Goal: Task Accomplishment & Management: Manage account settings

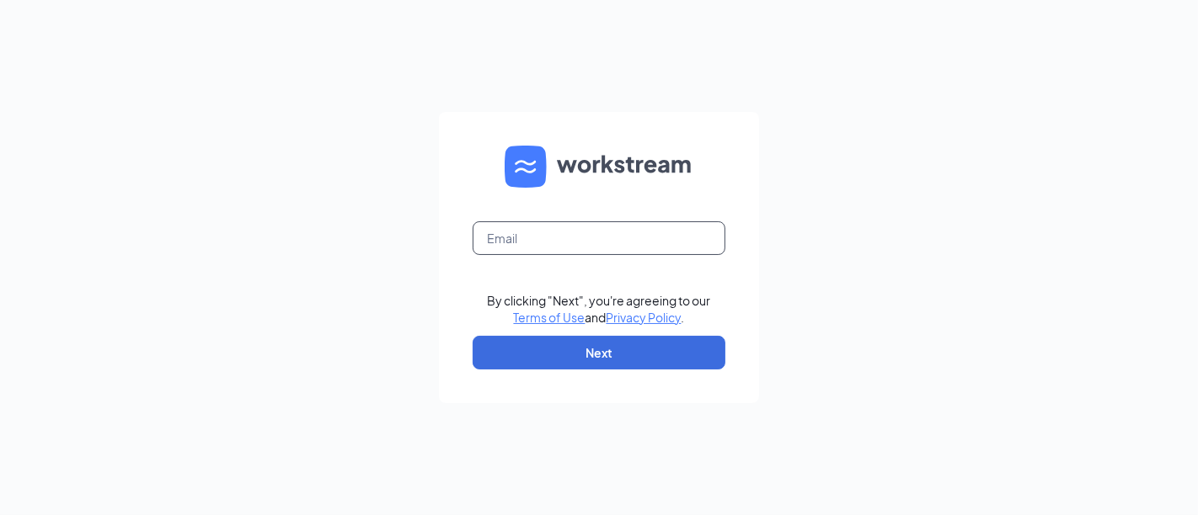
click at [569, 239] on input "text" at bounding box center [598, 238] width 253 height 34
type input "jnorsworthy@socalpenske.com"
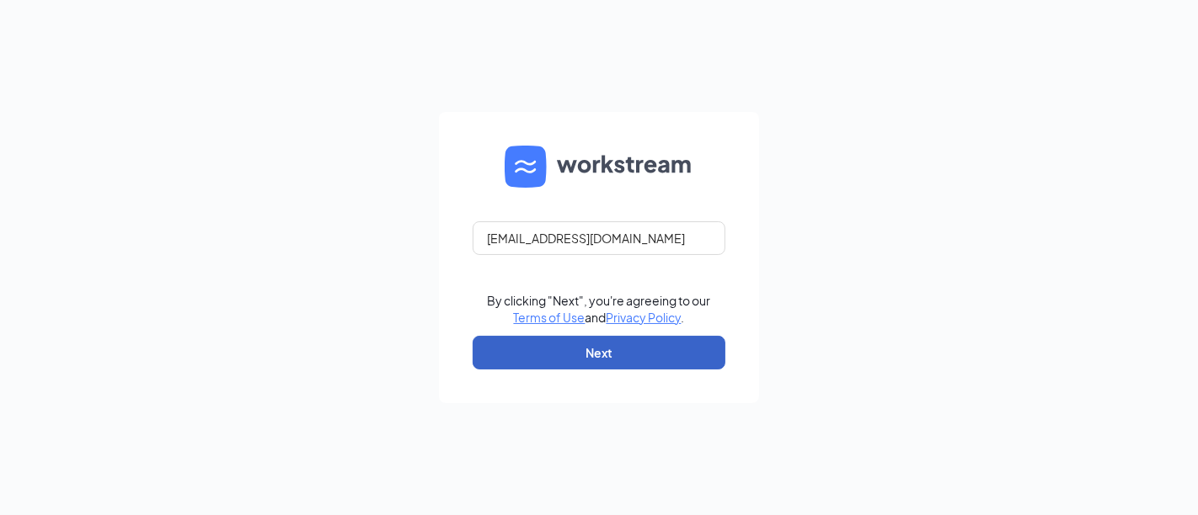
click at [590, 339] on button "Next" at bounding box center [598, 353] width 253 height 34
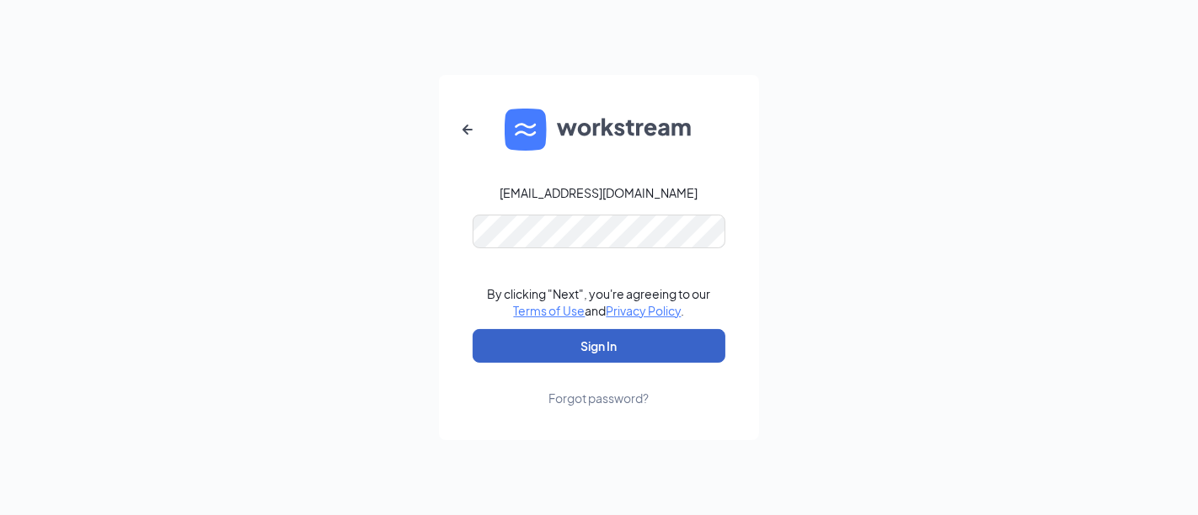
click at [548, 347] on button "Sign In" at bounding box center [598, 346] width 253 height 34
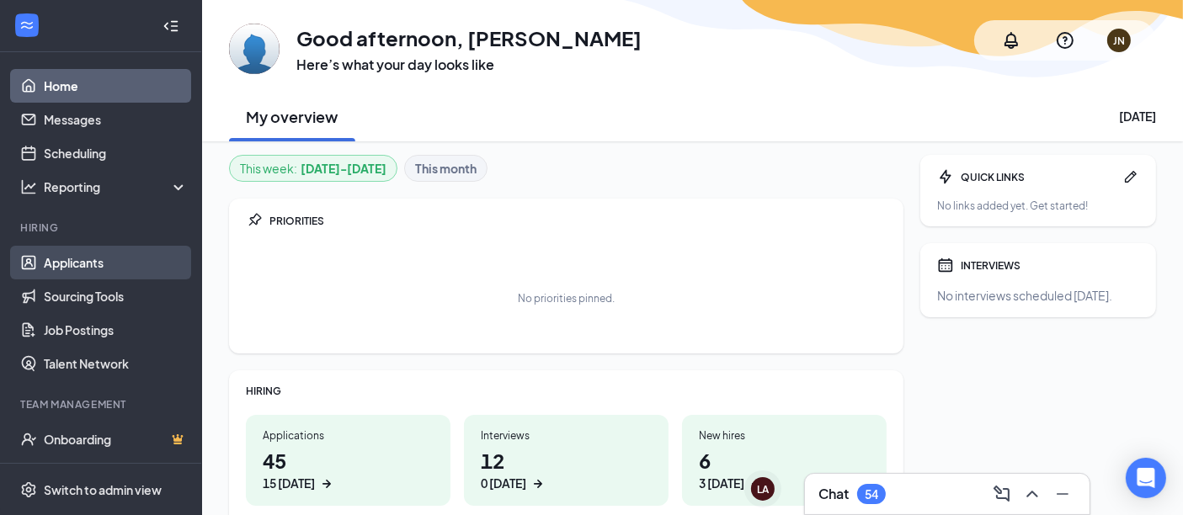
click at [54, 267] on link "Applicants" at bounding box center [116, 263] width 144 height 34
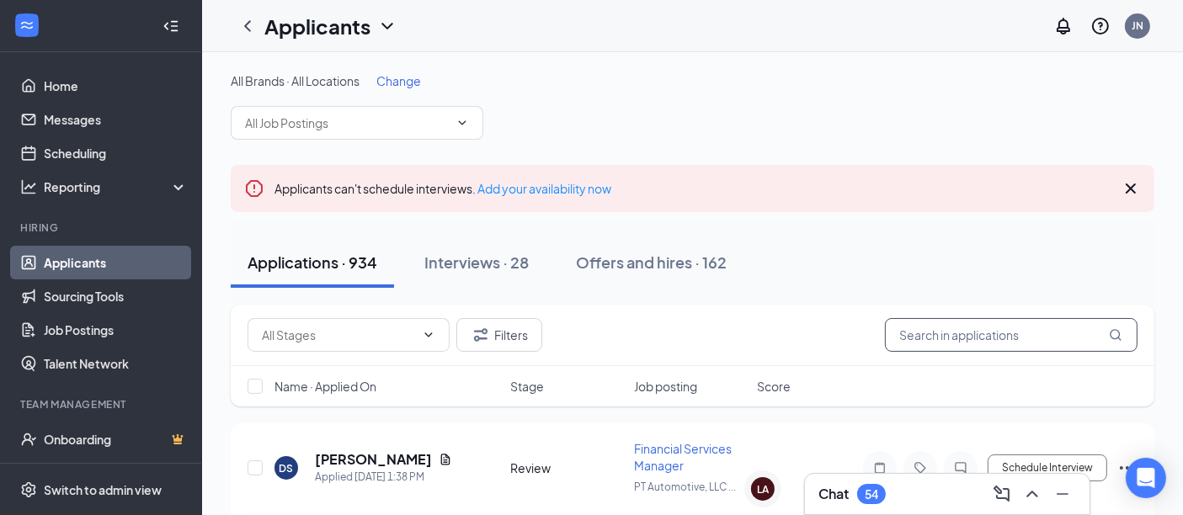
click at [943, 333] on input "text" at bounding box center [1011, 335] width 253 height 34
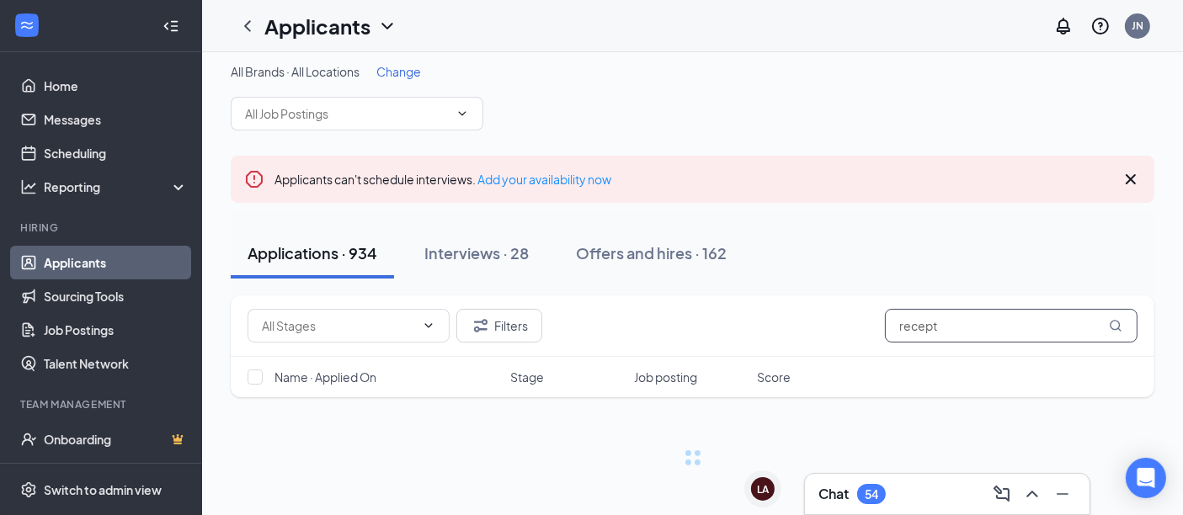
scroll to position [12, 0]
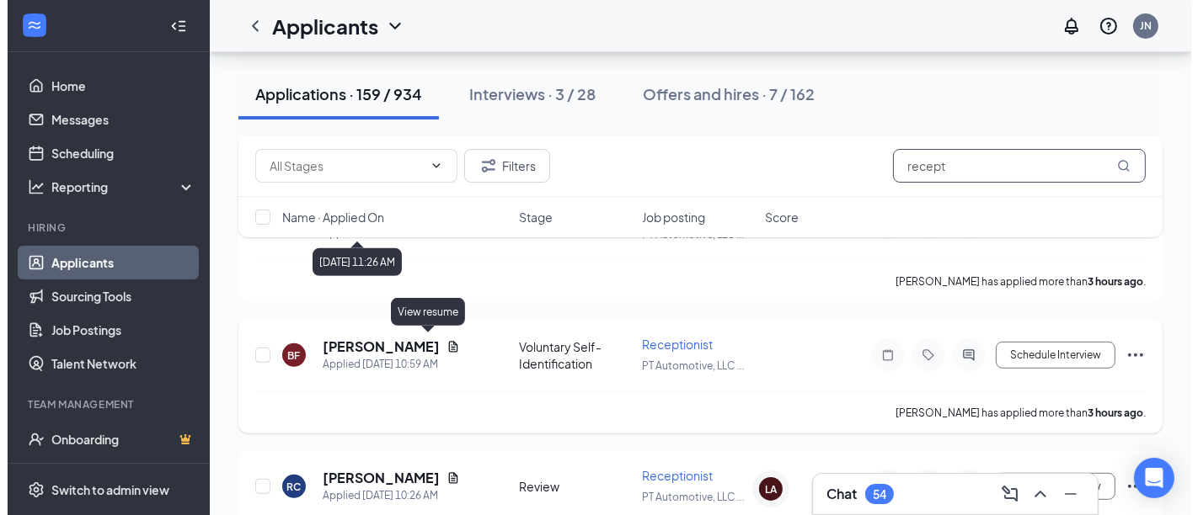
scroll to position [667, 0]
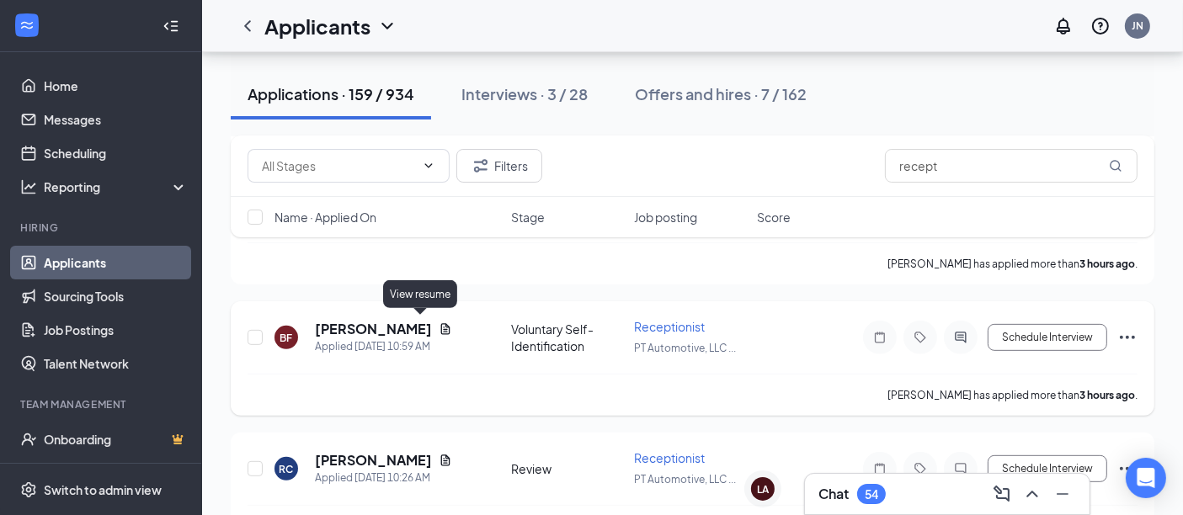
click at [439, 328] on icon "Document" at bounding box center [445, 329] width 13 height 13
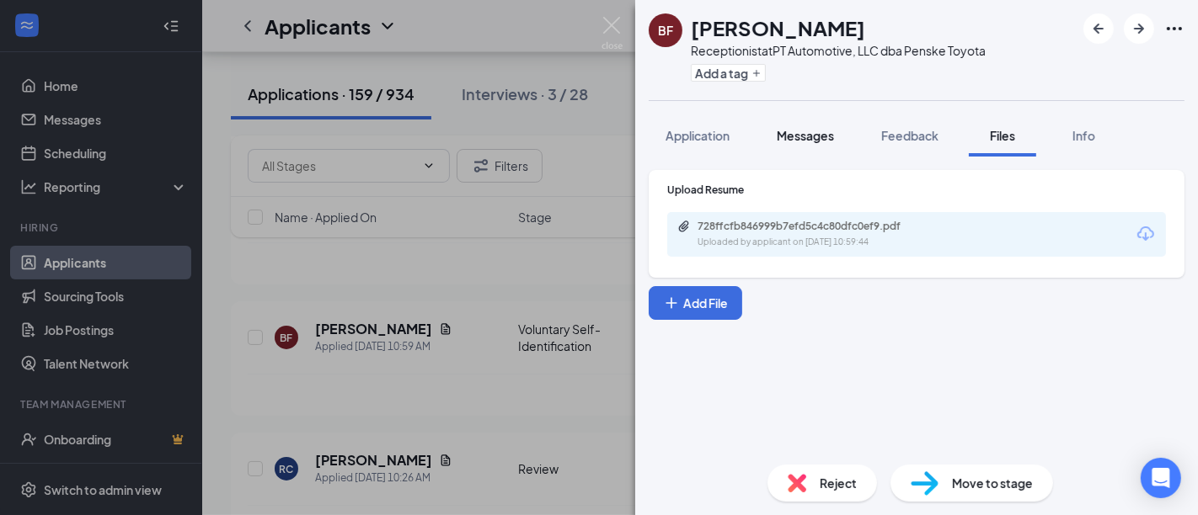
click at [796, 140] on span "Messages" at bounding box center [804, 135] width 57 height 15
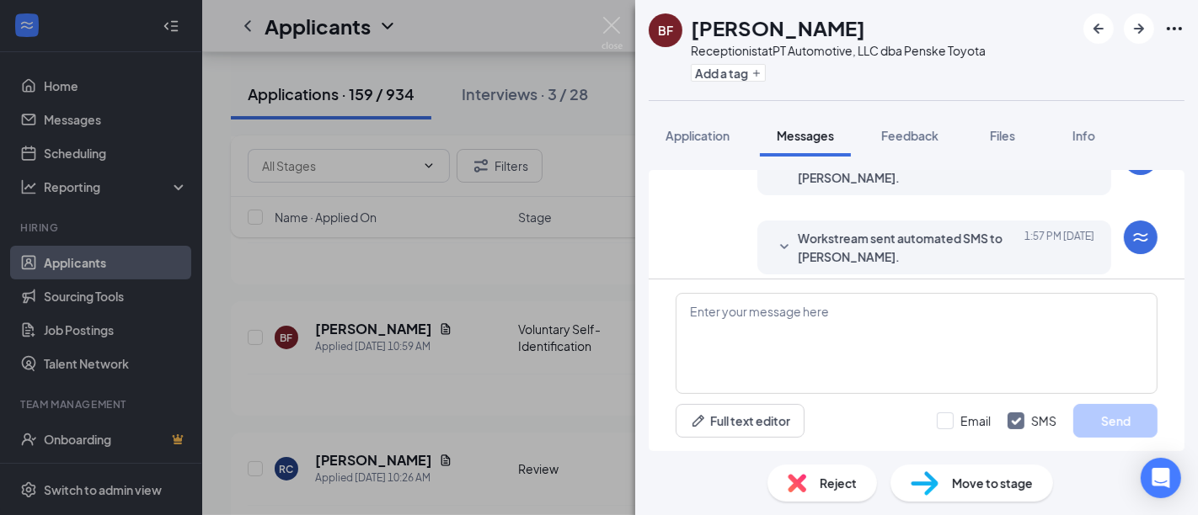
scroll to position [486, 0]
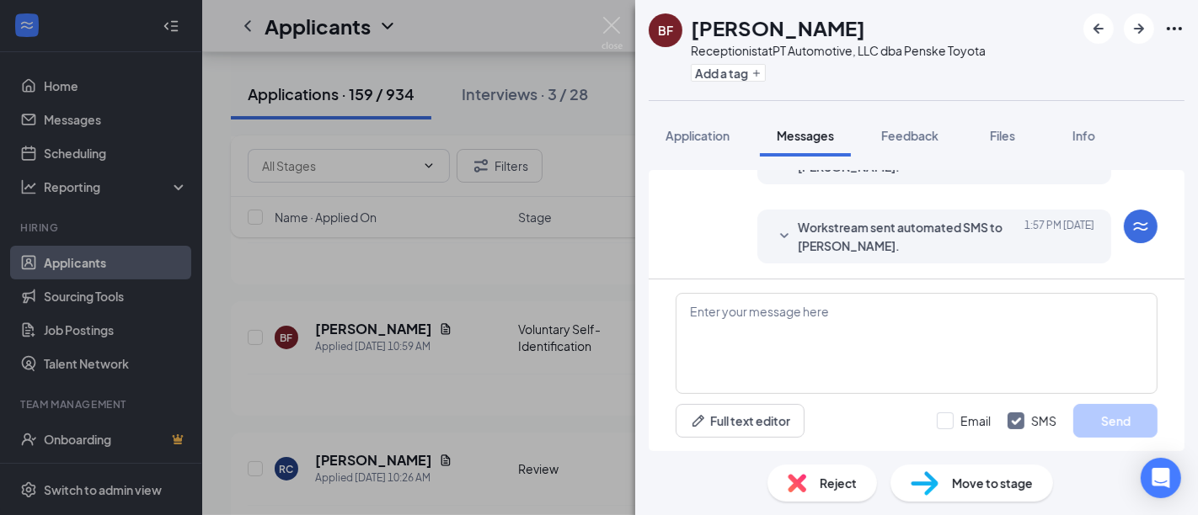
click at [873, 244] on span "Workstream sent automated SMS to Brieana Flores." at bounding box center [908, 236] width 221 height 37
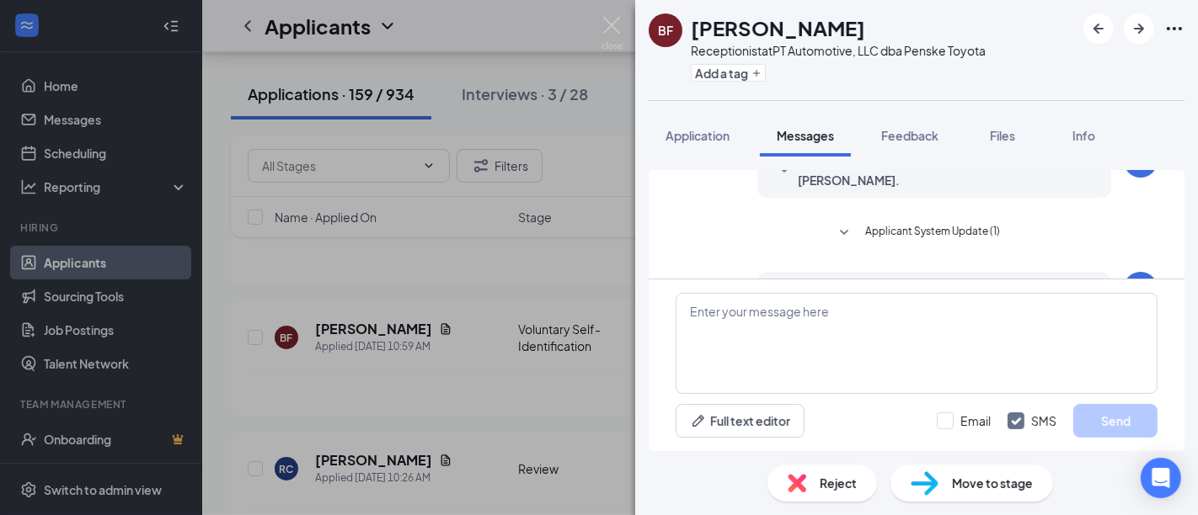
scroll to position [288, 0]
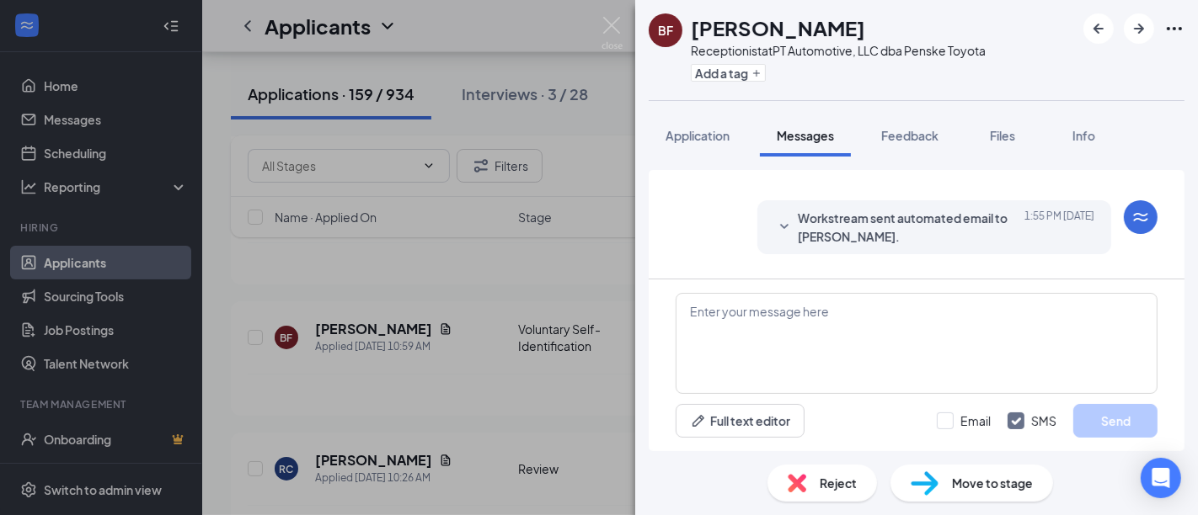
click at [774, 227] on icon "SmallChevronDown" at bounding box center [784, 227] width 20 height 20
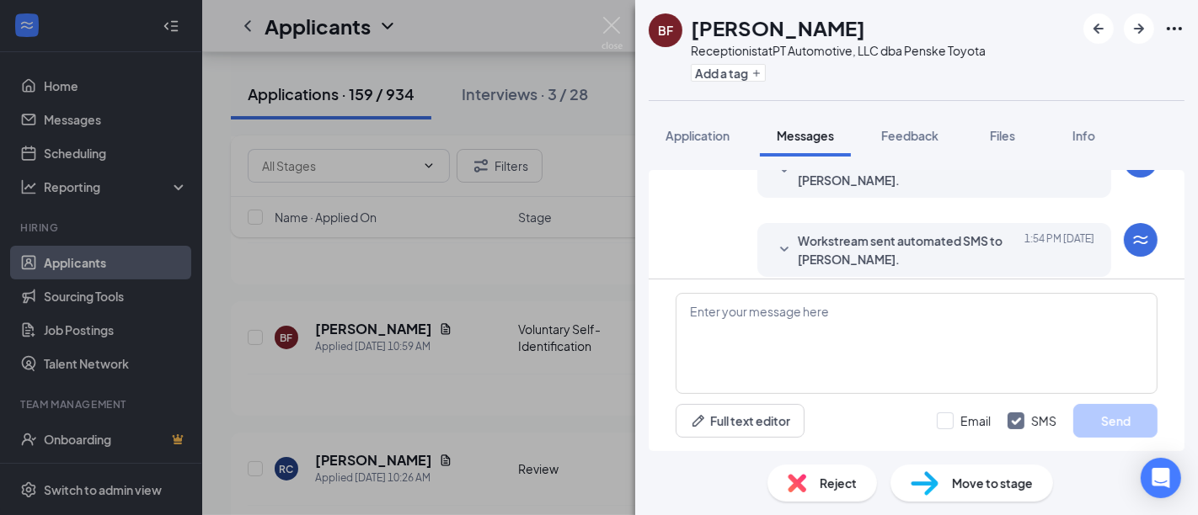
scroll to position [101, 0]
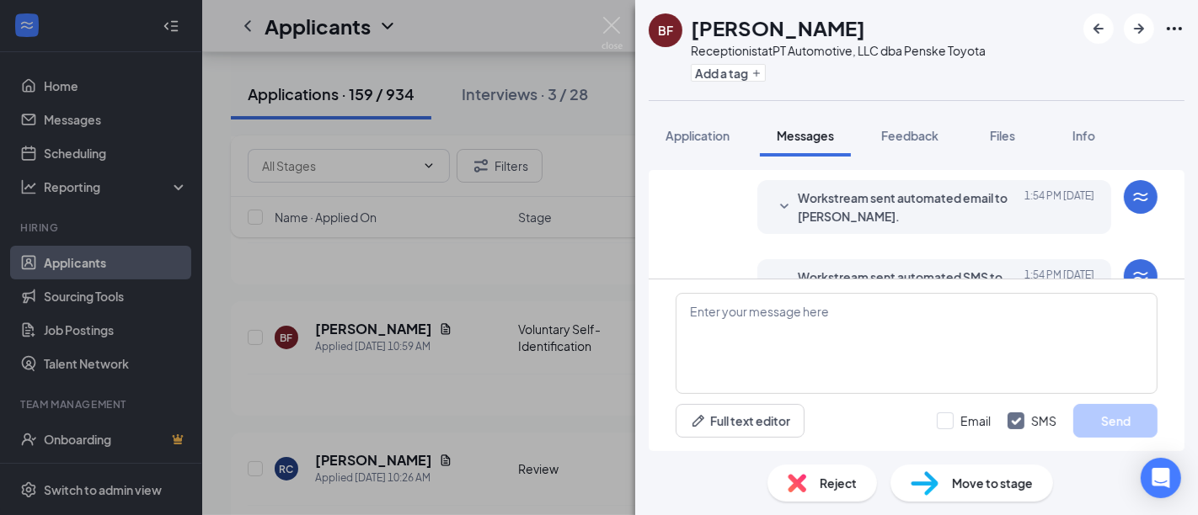
click at [774, 200] on icon "SmallChevronDown" at bounding box center [784, 207] width 20 height 20
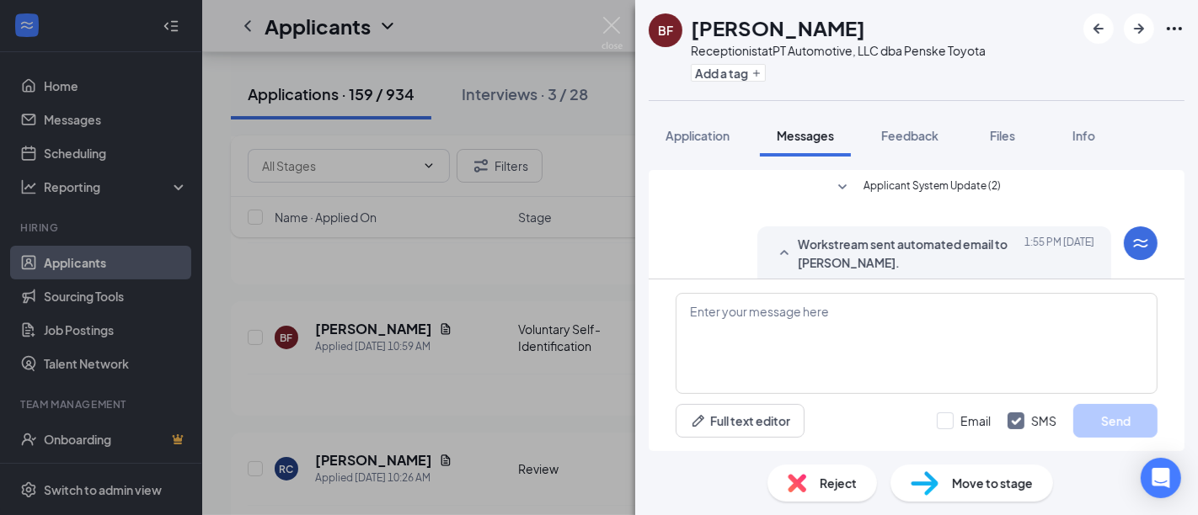
scroll to position [382, 0]
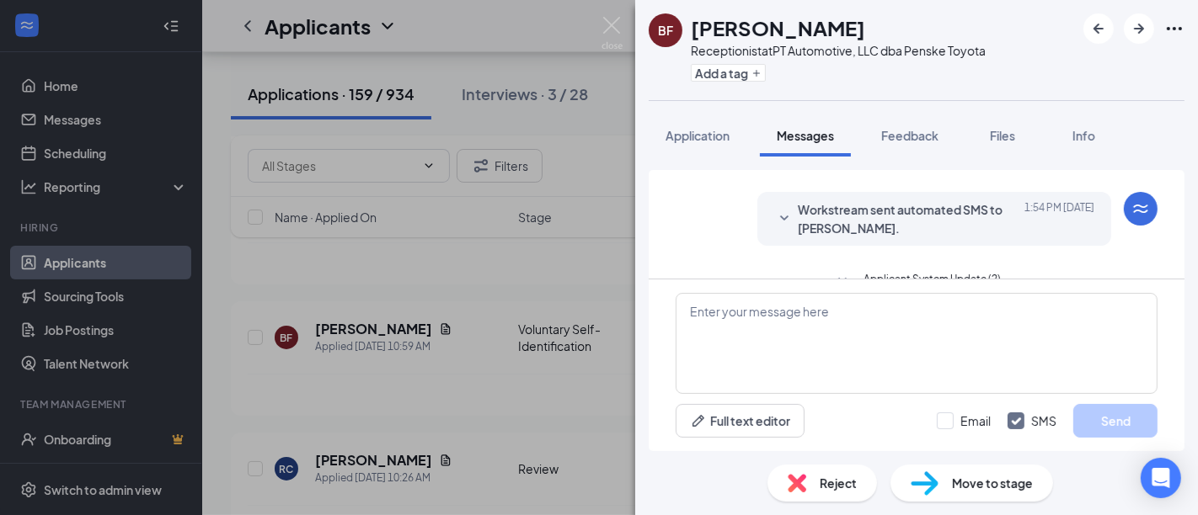
click at [774, 226] on icon "SmallChevronDown" at bounding box center [784, 219] width 20 height 20
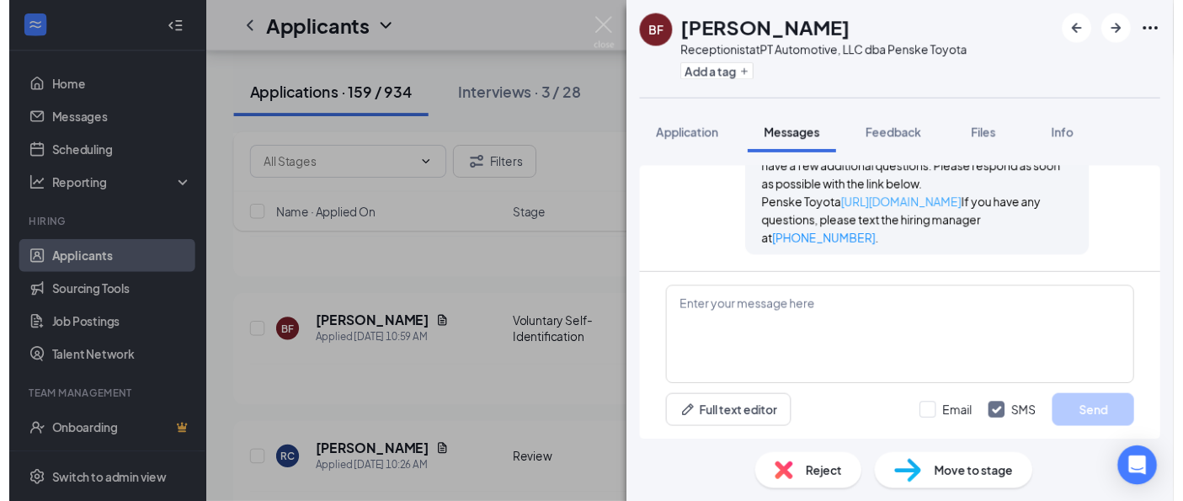
scroll to position [1267, 0]
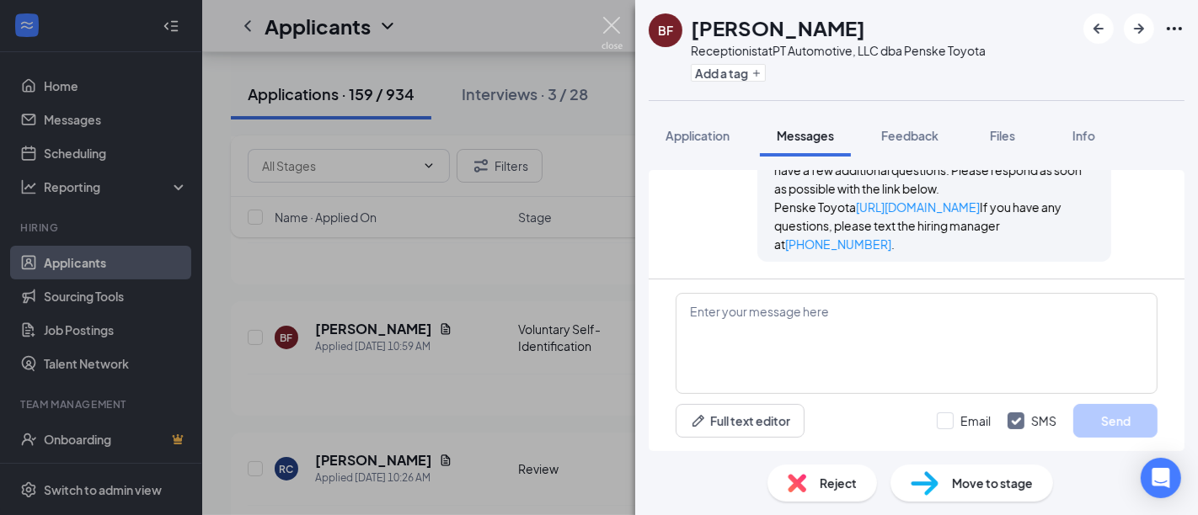
click at [604, 30] on img at bounding box center [611, 33] width 21 height 33
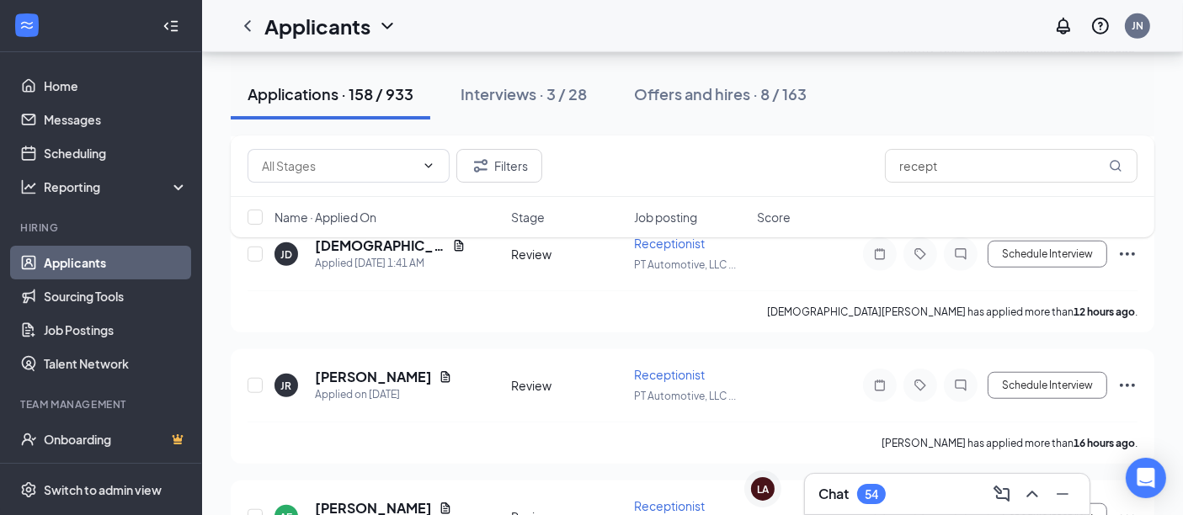
scroll to position [1403, 0]
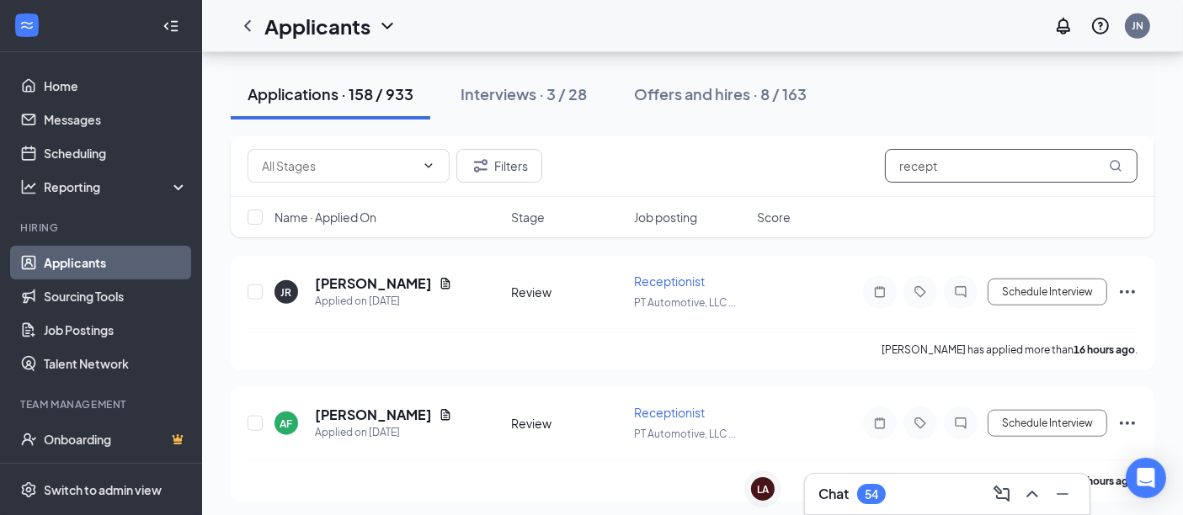
drag, startPoint x: 964, startPoint y: 168, endPoint x: 823, endPoint y: 155, distance: 142.0
click at [823, 155] on div "Filters recept" at bounding box center [693, 166] width 890 height 34
type input "b"
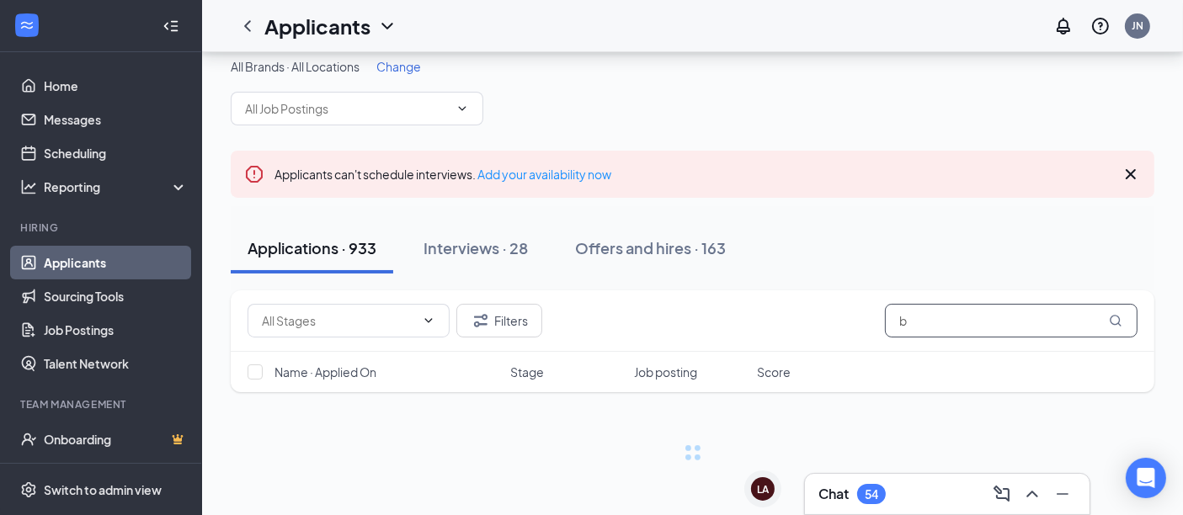
scroll to position [12, 0]
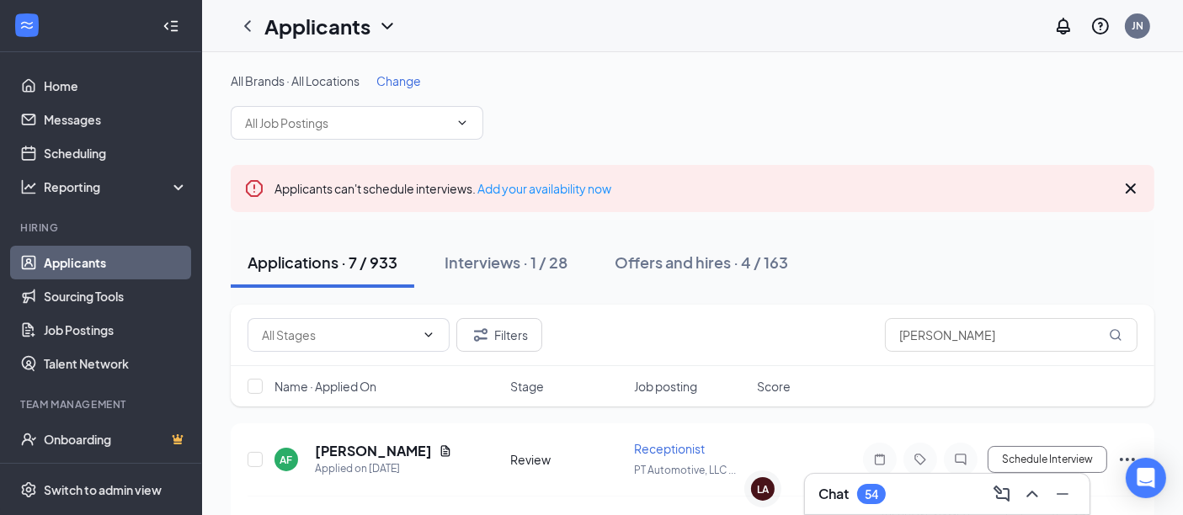
click at [79, 264] on link "Applicants" at bounding box center [116, 263] width 144 height 34
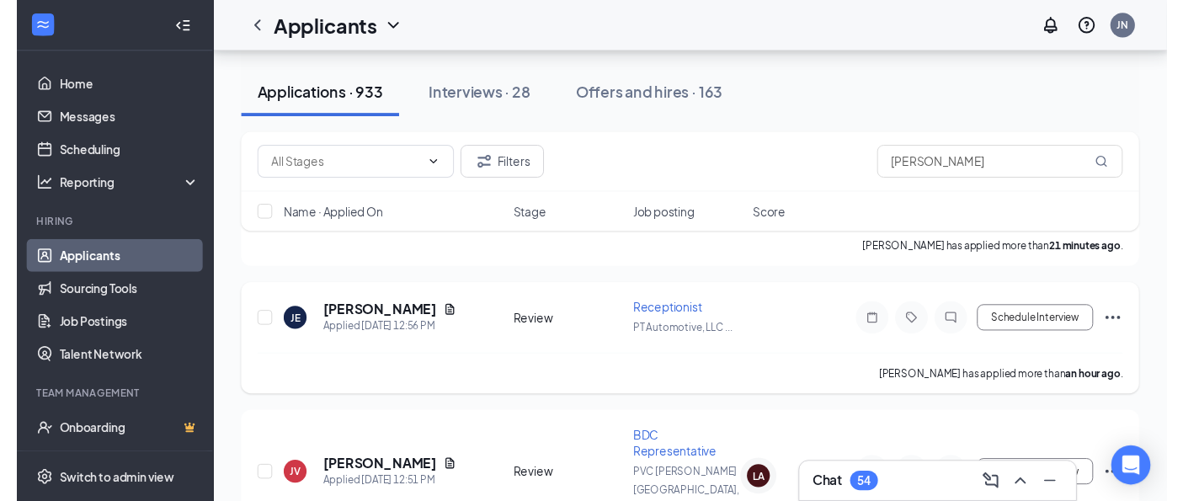
scroll to position [374, 0]
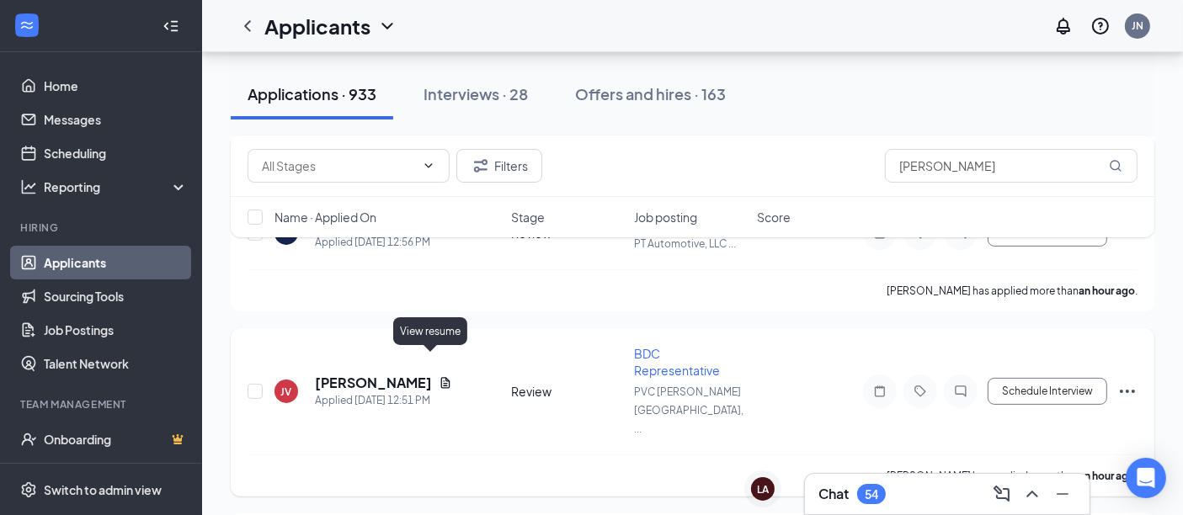
click at [441, 378] on icon "Document" at bounding box center [445, 383] width 9 height 11
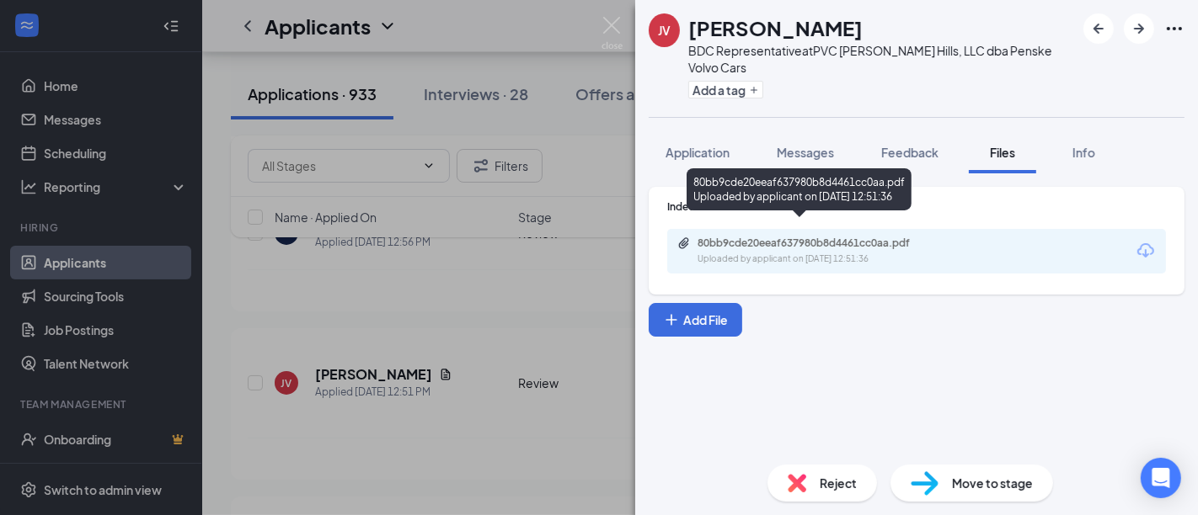
click at [796, 237] on div "80bb9cde20eeaf637980b8d4461cc0aa.pdf" at bounding box center [815, 243] width 236 height 13
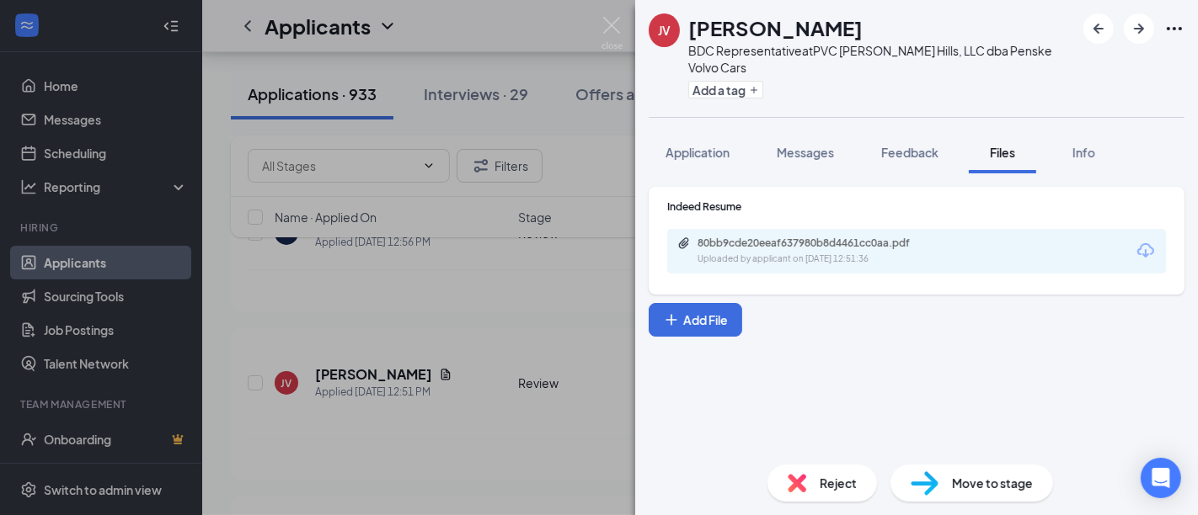
click at [614, 30] on img at bounding box center [611, 33] width 21 height 33
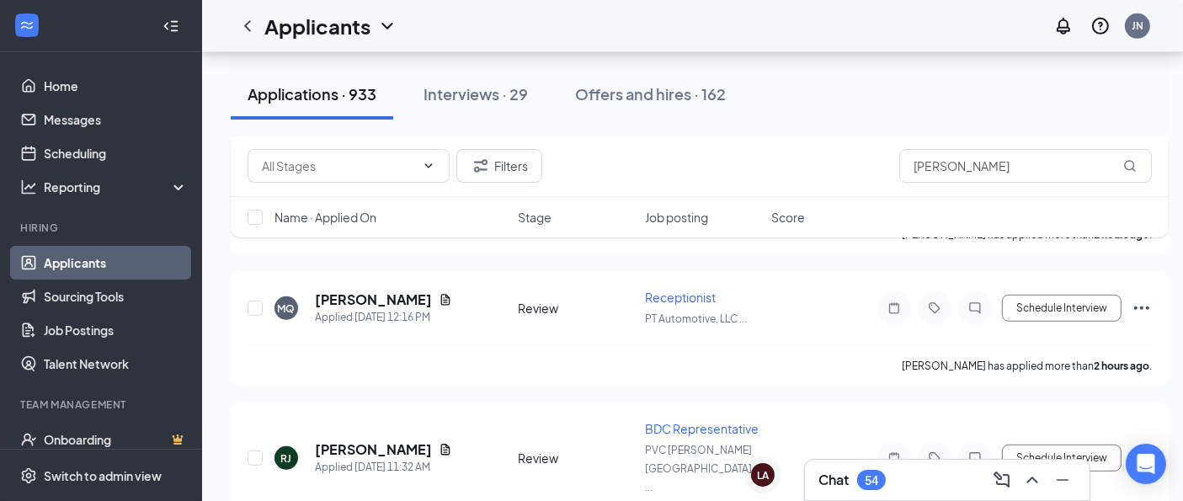
scroll to position [936, 0]
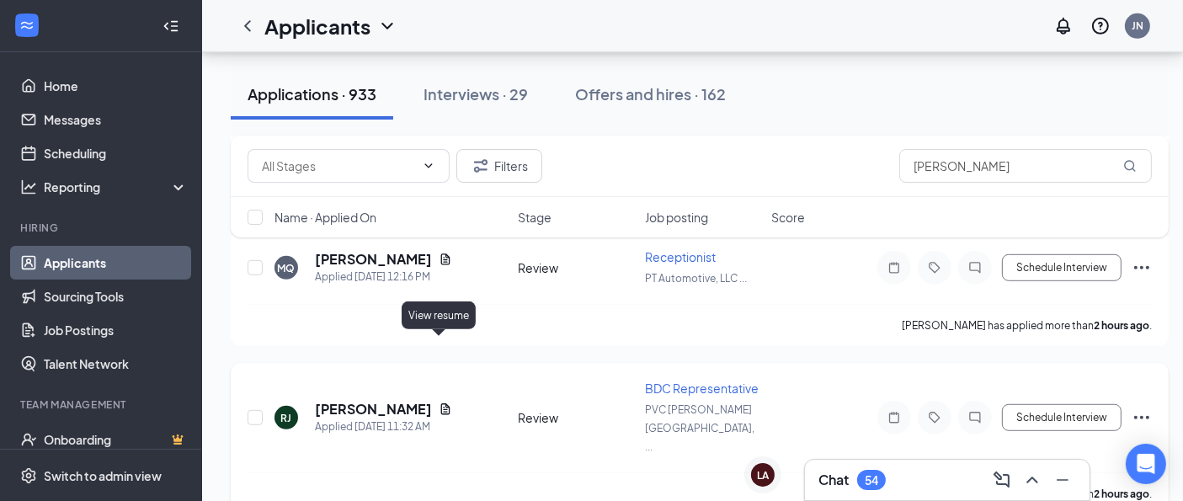
click at [441, 404] on icon "Document" at bounding box center [445, 409] width 9 height 11
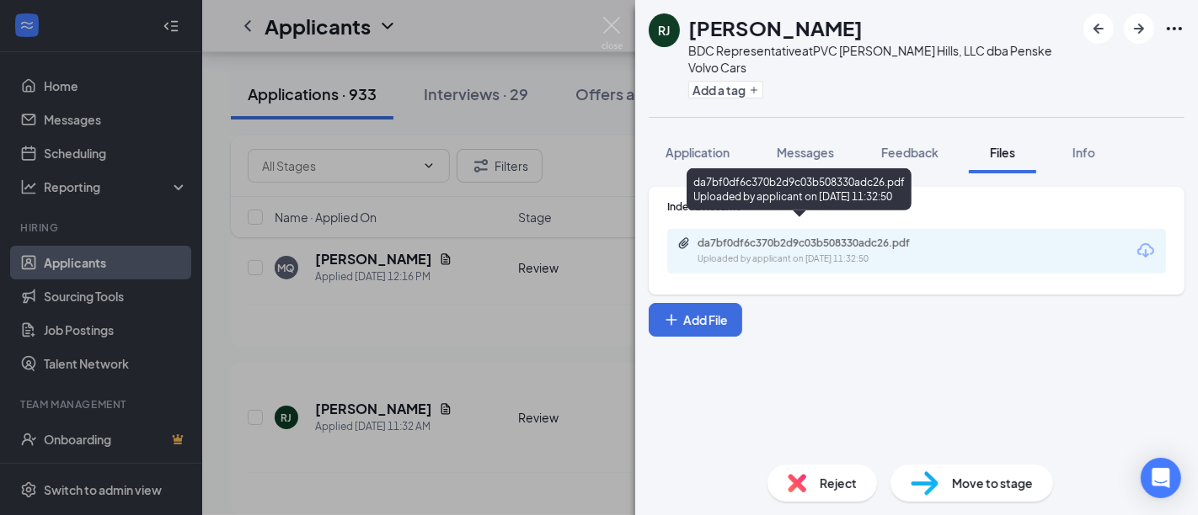
click at [796, 237] on div "da7bf0df6c370b2d9c03b508330adc26.pdf" at bounding box center [815, 243] width 236 height 13
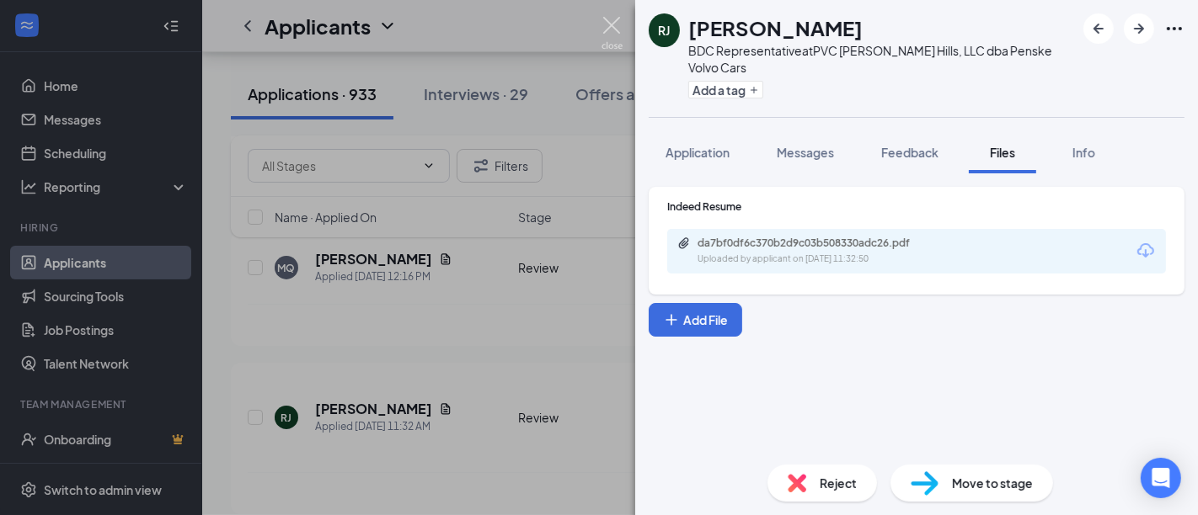
click at [613, 32] on img at bounding box center [611, 33] width 21 height 33
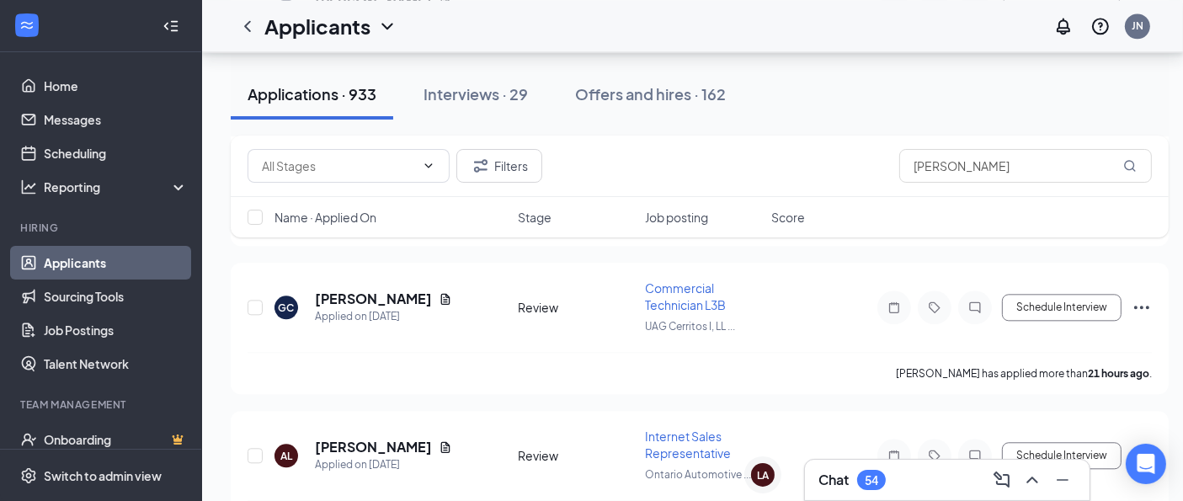
scroll to position [4023, 0]
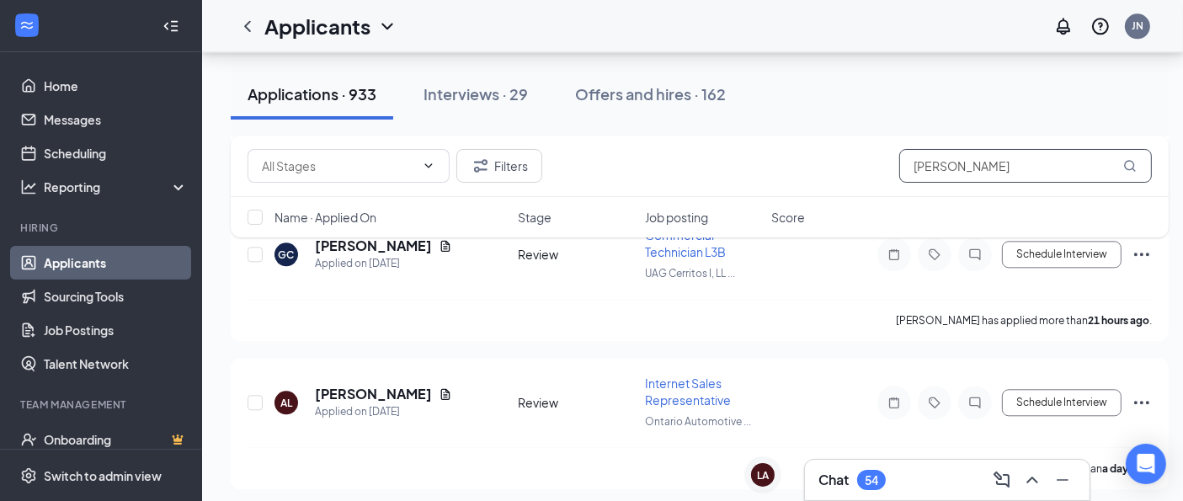
click at [936, 174] on input "flores" at bounding box center [1025, 166] width 253 height 34
drag, startPoint x: 955, startPoint y: 170, endPoint x: 819, endPoint y: 168, distance: 136.4
click at [819, 168] on div "Filters flores" at bounding box center [700, 166] width 904 height 34
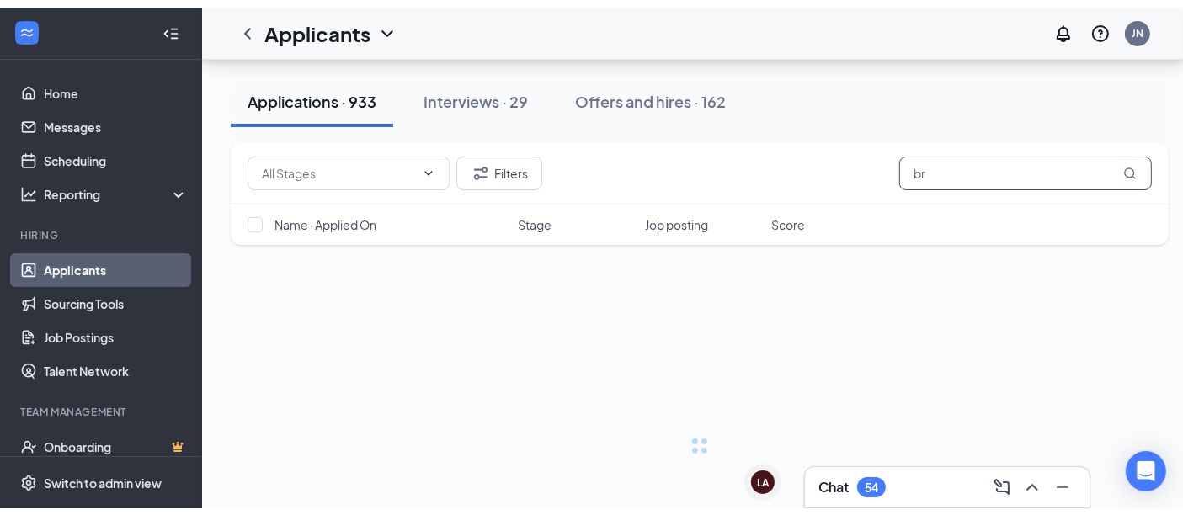
scroll to position [12, 0]
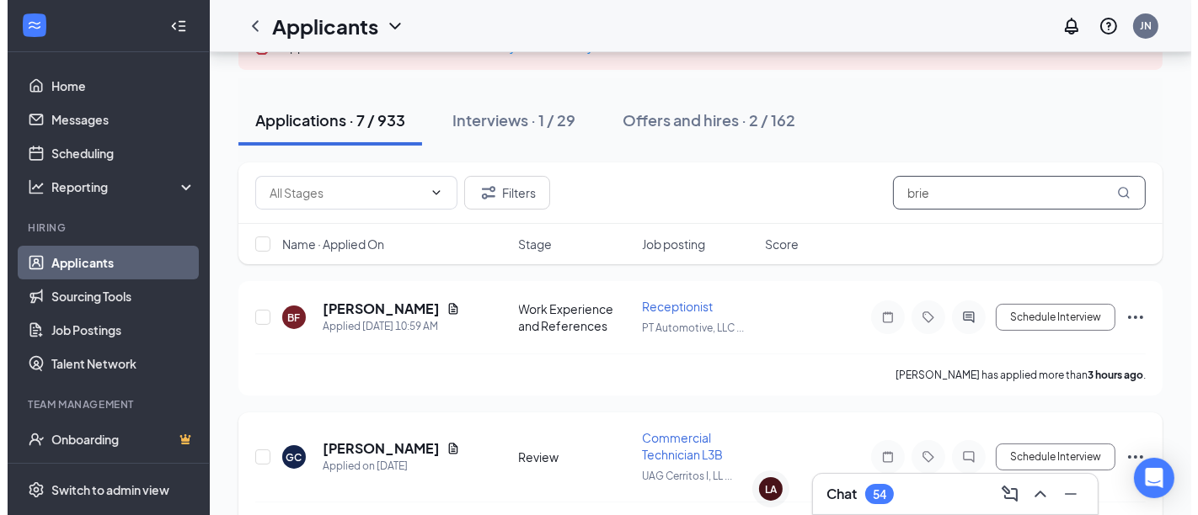
scroll to position [105, 0]
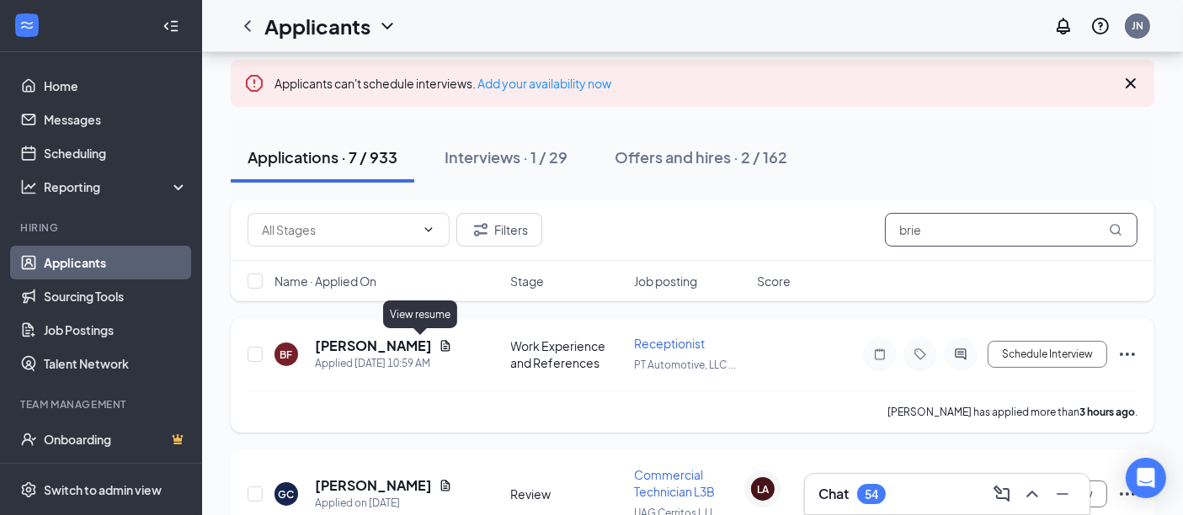
type input "brie"
click at [439, 345] on icon "Document" at bounding box center [445, 345] width 13 height 13
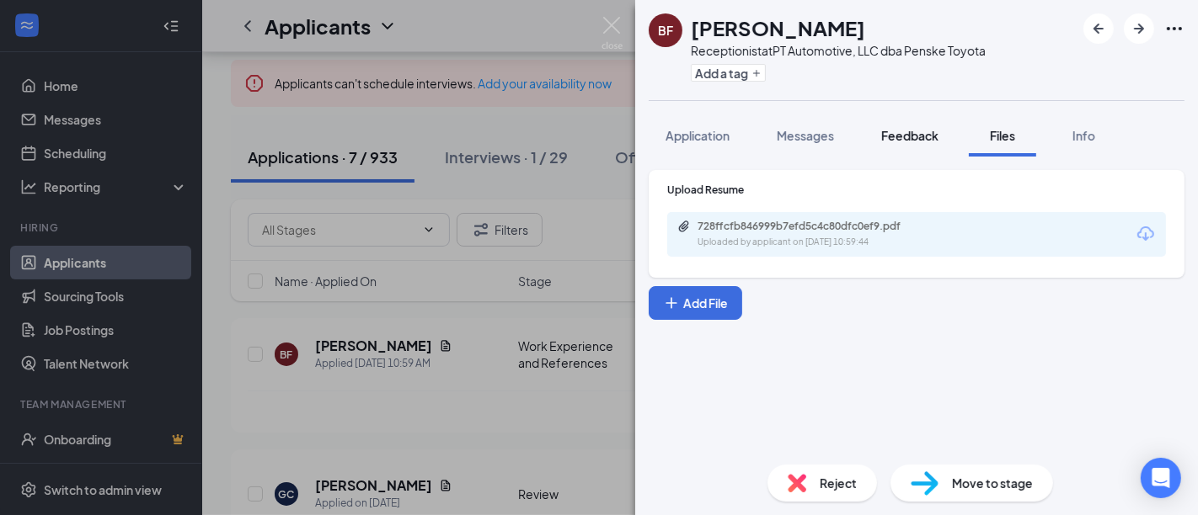
click at [892, 135] on span "Feedback" at bounding box center [909, 135] width 57 height 15
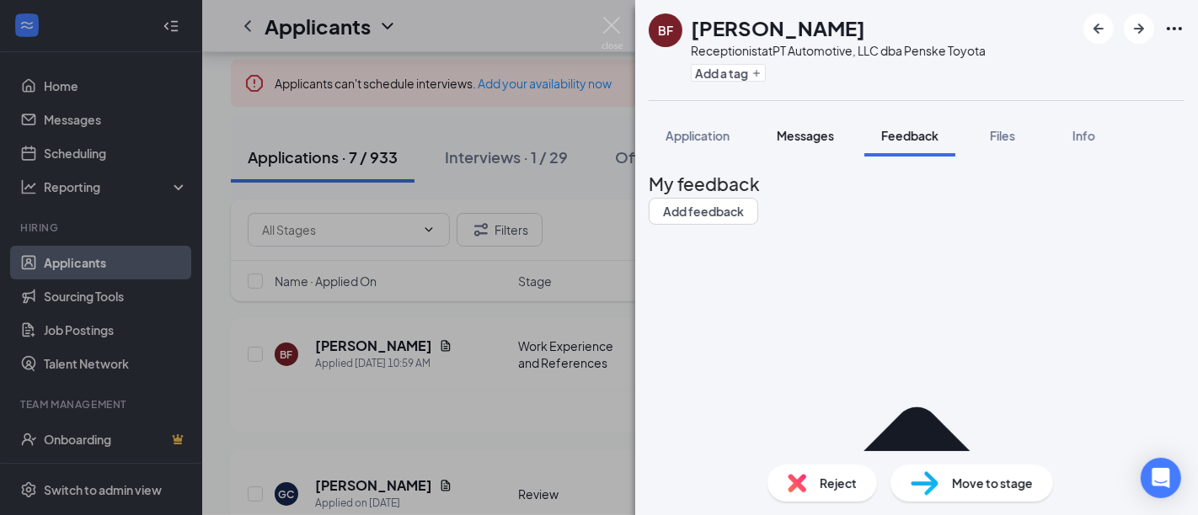
click at [809, 138] on span "Messages" at bounding box center [804, 135] width 57 height 15
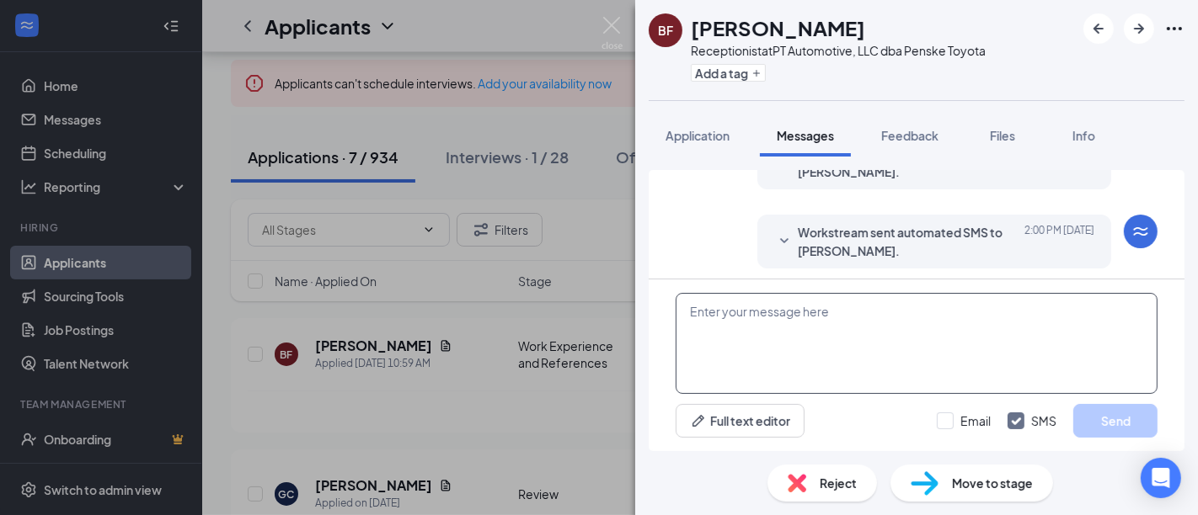
scroll to position [565, 0]
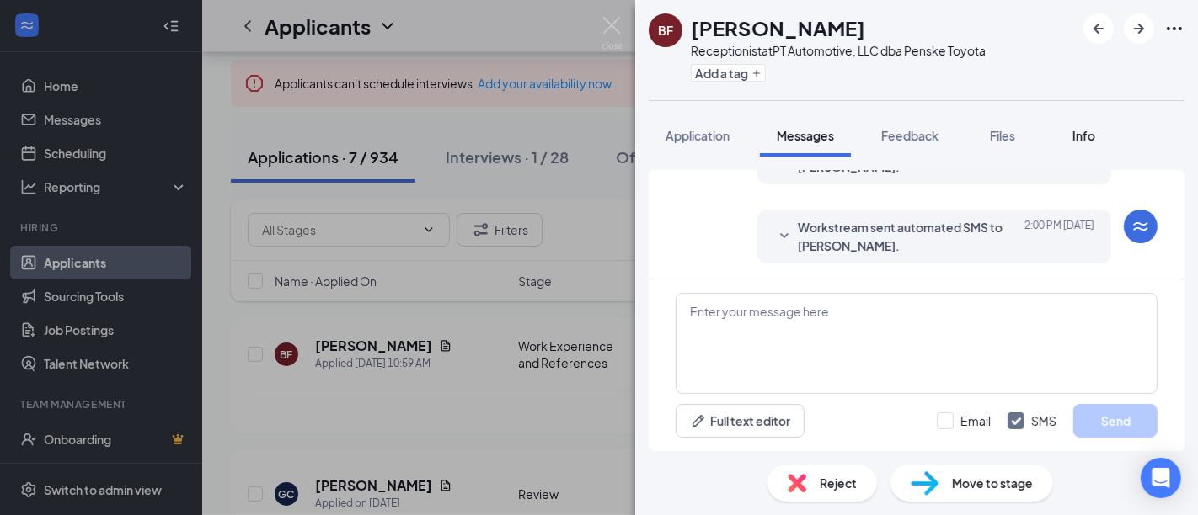
click at [1085, 131] on span "Info" at bounding box center [1083, 135] width 23 height 15
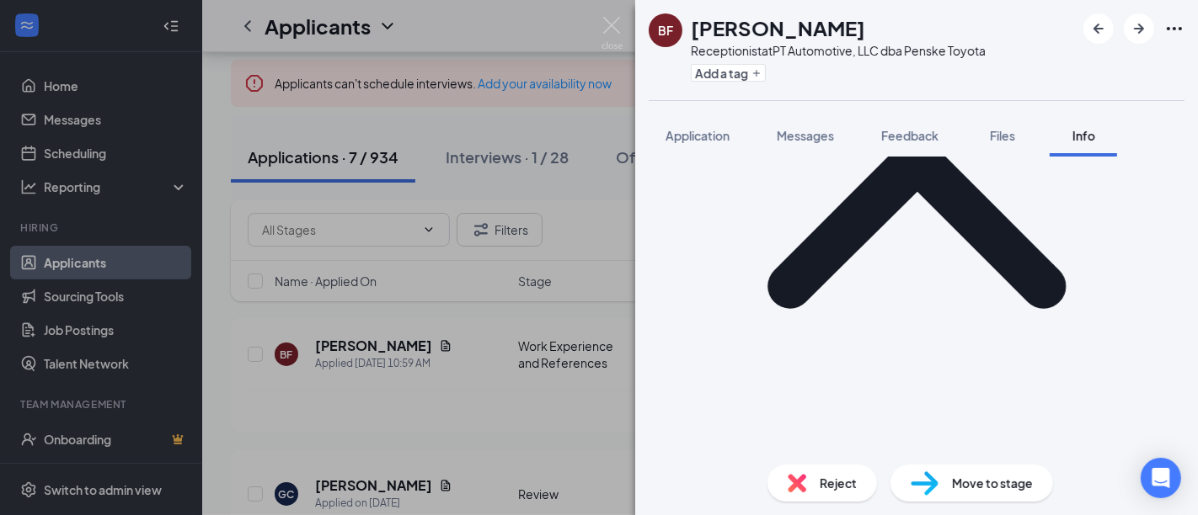
scroll to position [232, 0]
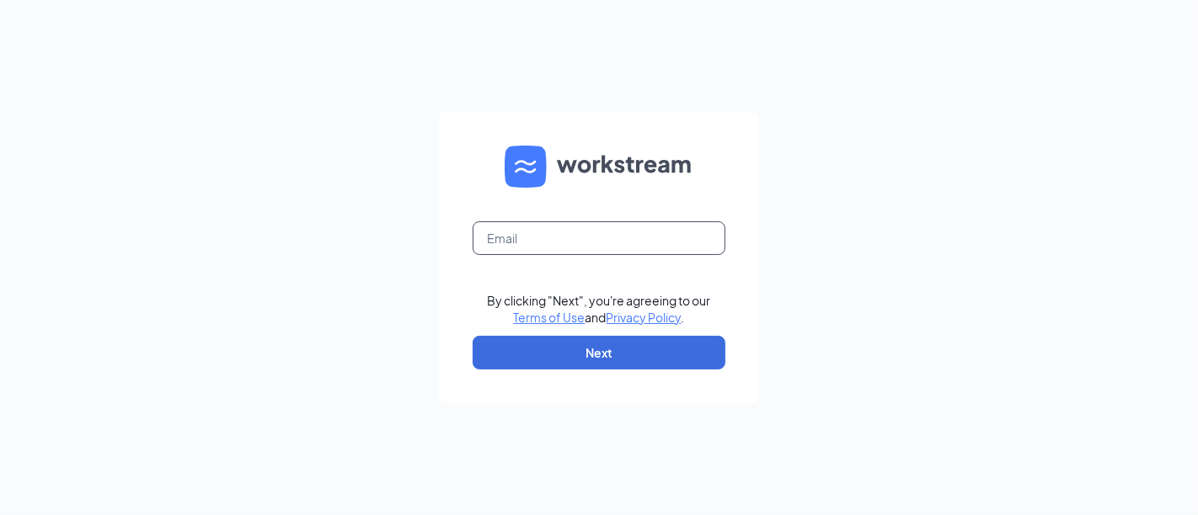
click at [539, 226] on input "text" at bounding box center [598, 238] width 253 height 34
type input "jnorsworthy@socalpenske.com"
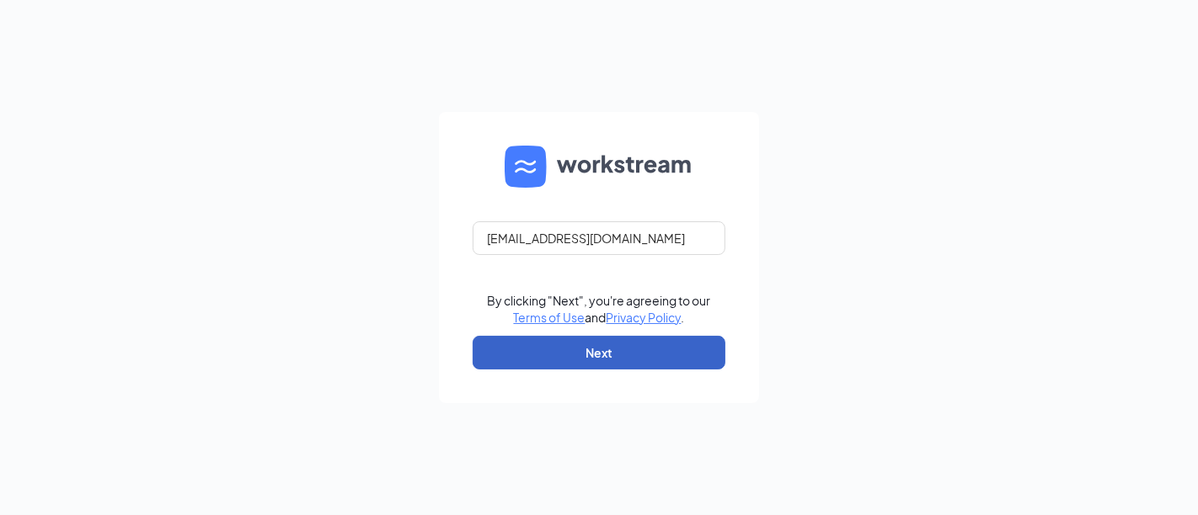
click at [579, 346] on button "Next" at bounding box center [598, 353] width 253 height 34
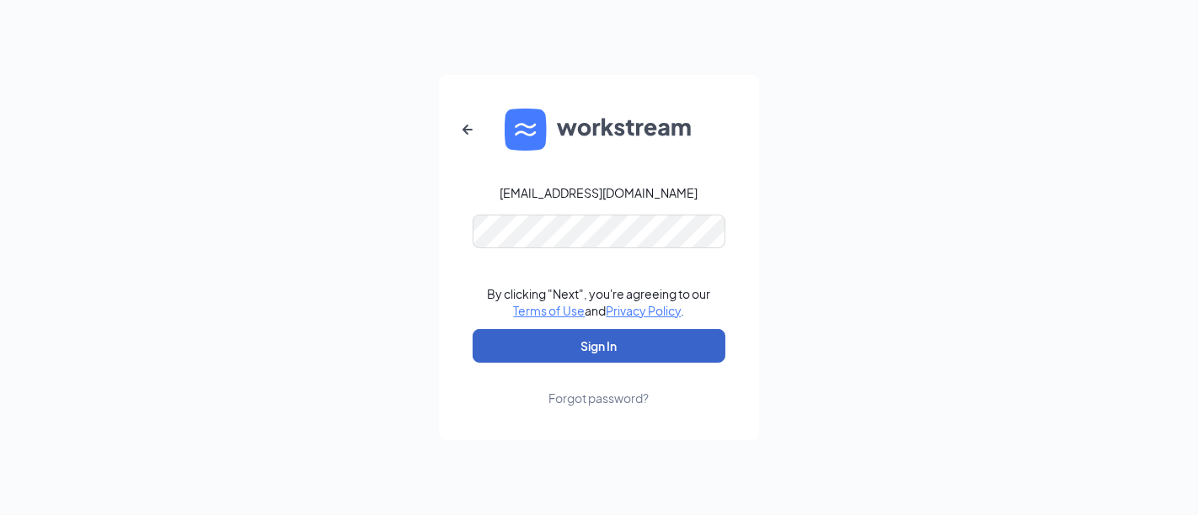
click at [578, 350] on button "Sign In" at bounding box center [598, 346] width 253 height 34
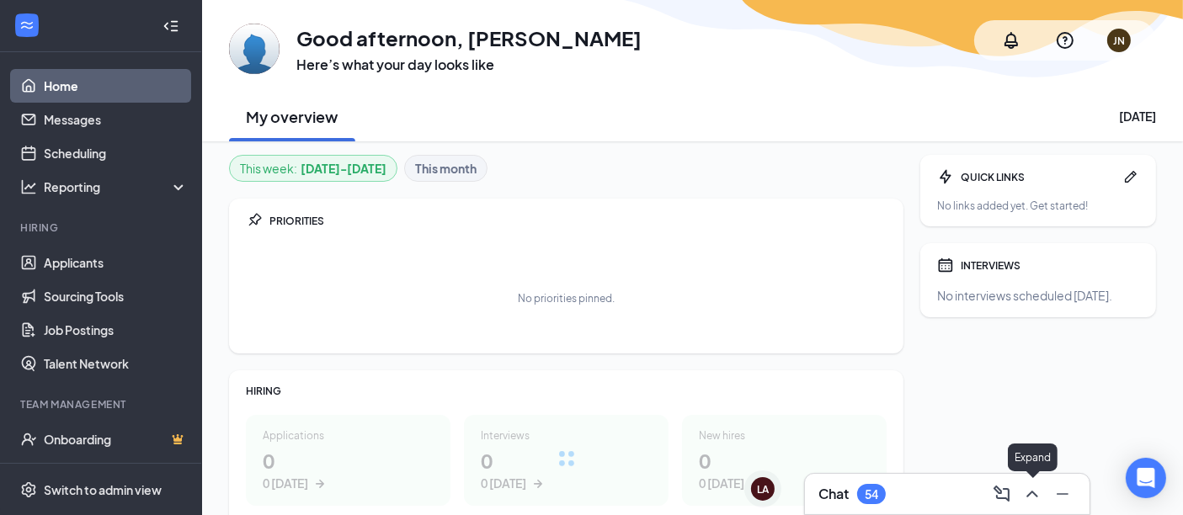
drag, startPoint x: 1038, startPoint y: 492, endPoint x: 1023, endPoint y: 497, distance: 15.2
click at [1037, 493] on icon "ChevronUp" at bounding box center [1032, 494] width 20 height 20
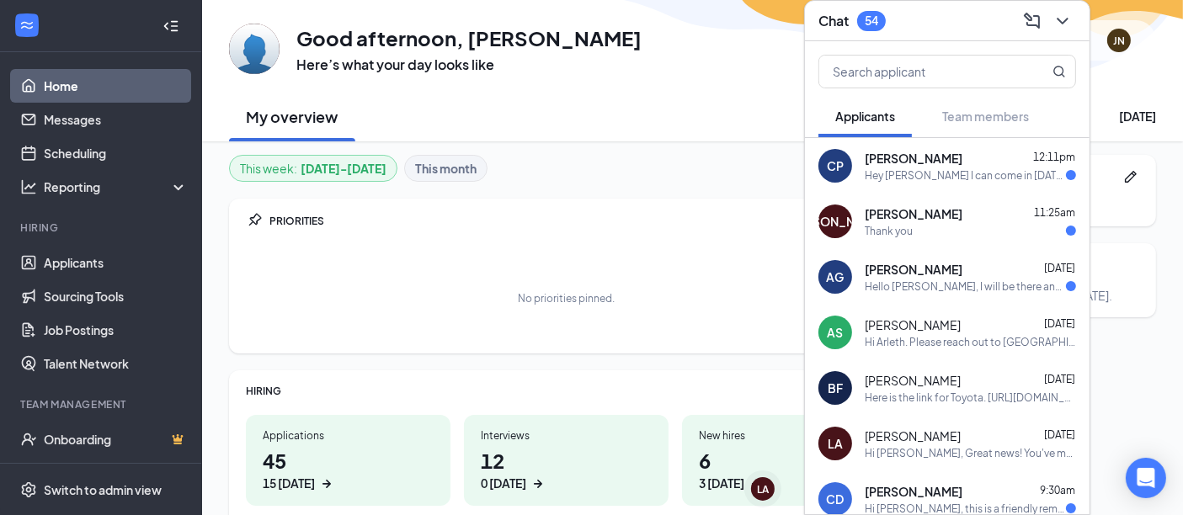
click at [926, 381] on span "Brieana Flores" at bounding box center [913, 380] width 96 height 17
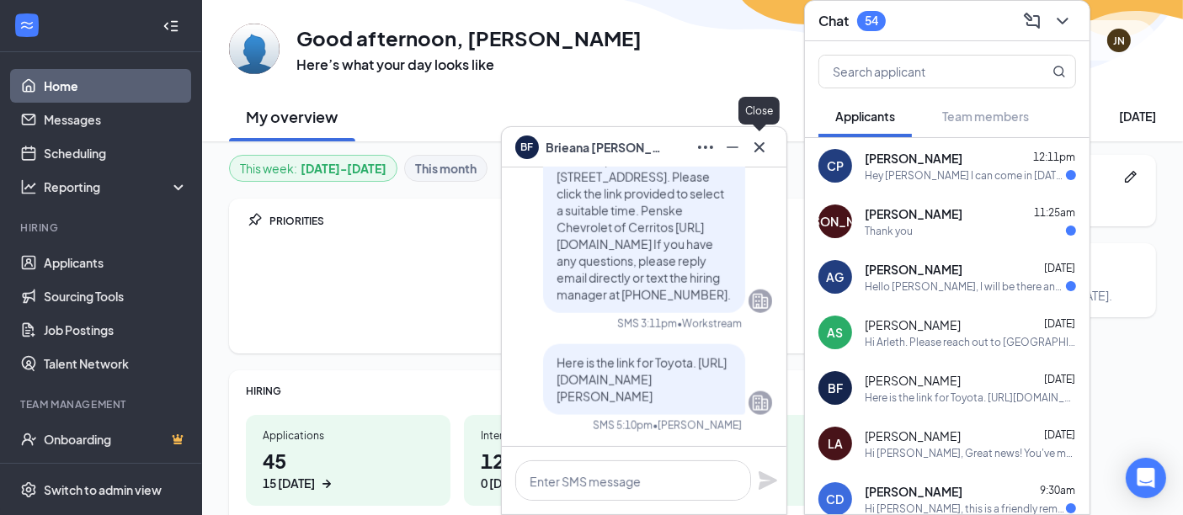
click at [766, 143] on icon "Cross" at bounding box center [760, 147] width 20 height 20
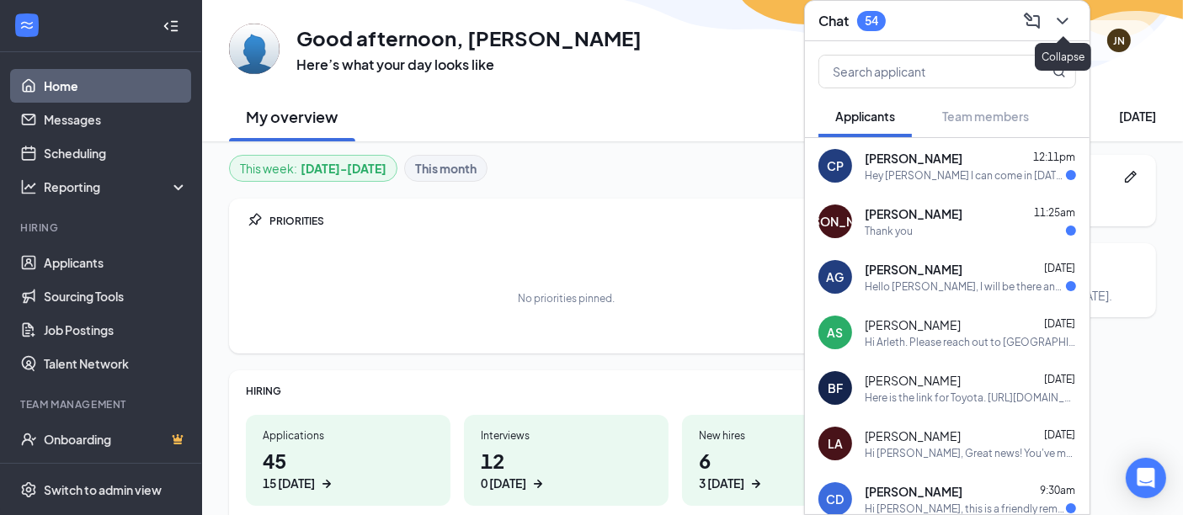
click at [1052, 24] on button at bounding box center [1062, 21] width 27 height 27
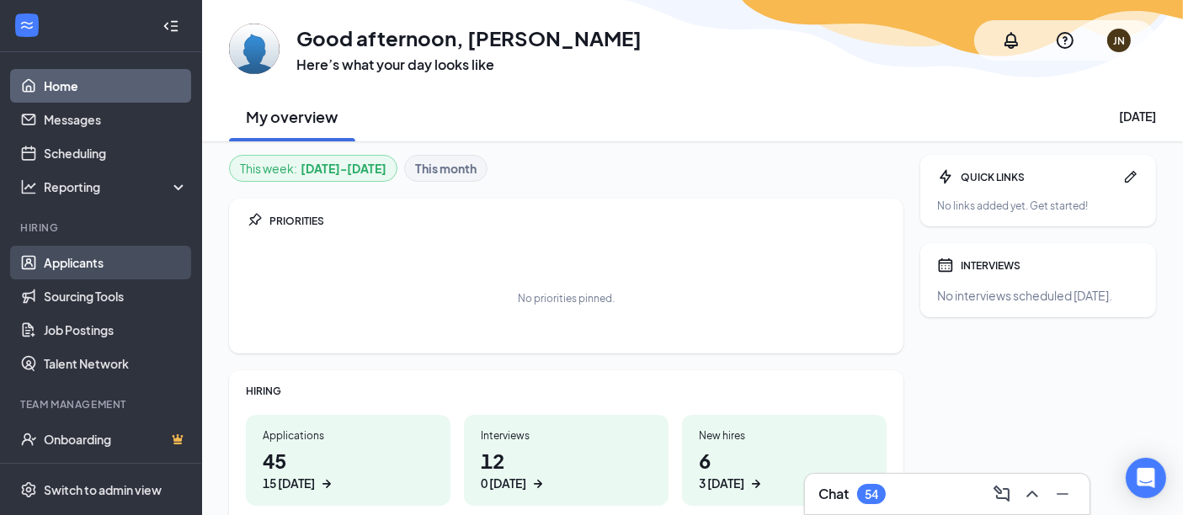
click at [62, 264] on link "Applicants" at bounding box center [116, 263] width 144 height 34
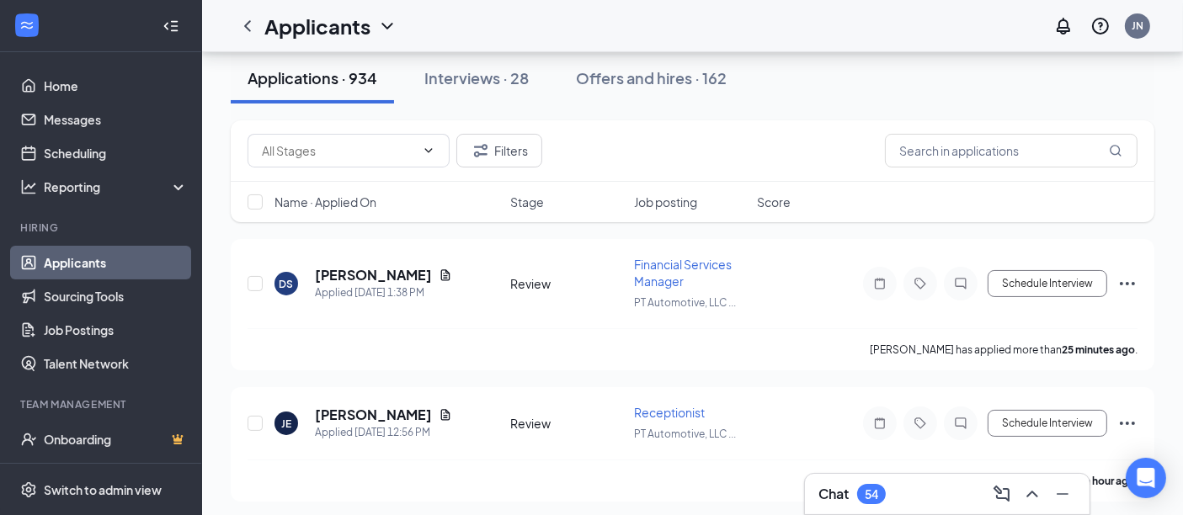
scroll to position [187, 0]
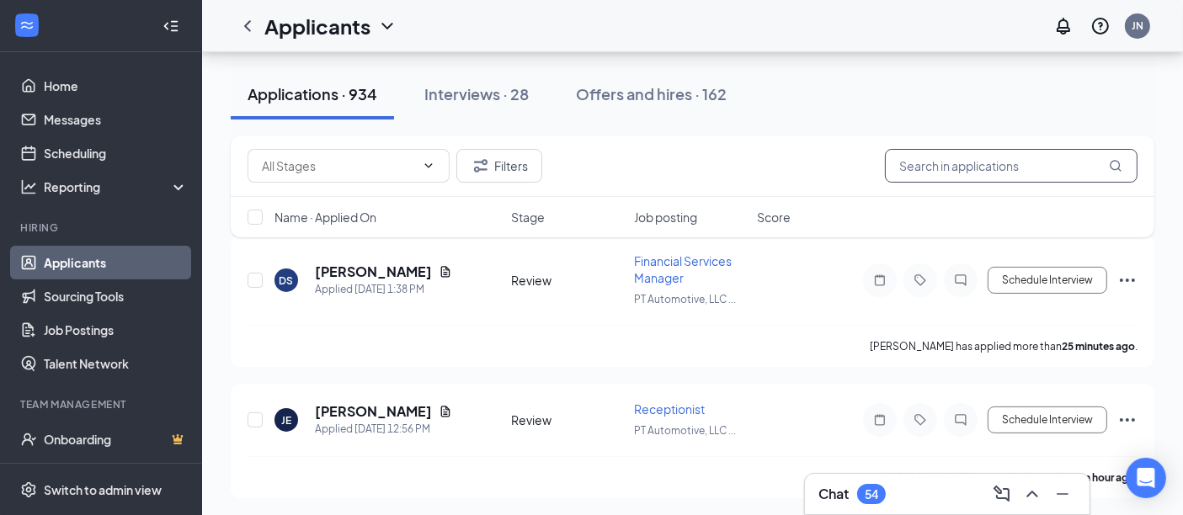
click at [948, 168] on input "text" at bounding box center [1011, 166] width 253 height 34
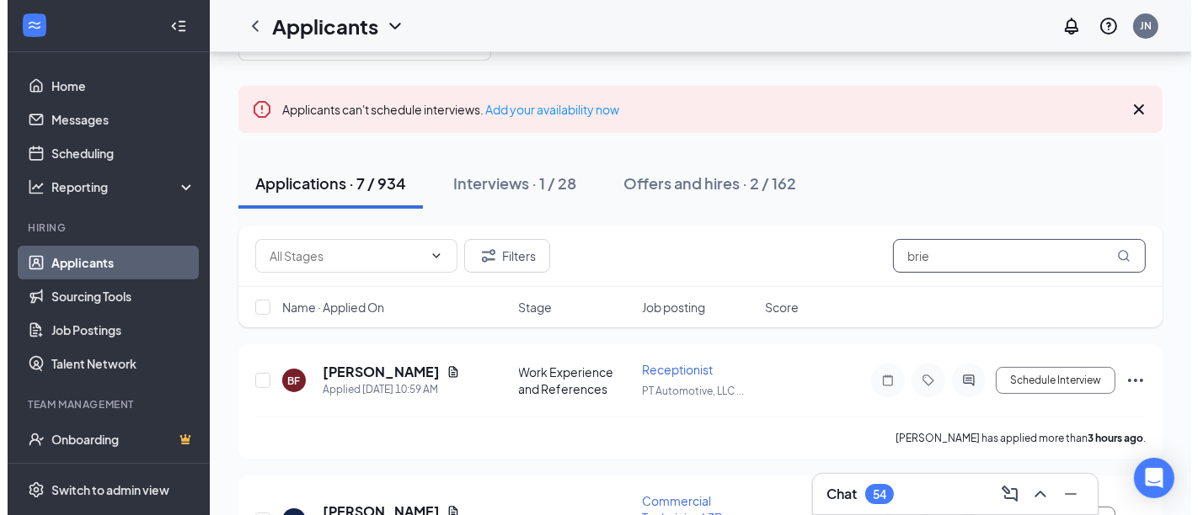
scroll to position [105, 0]
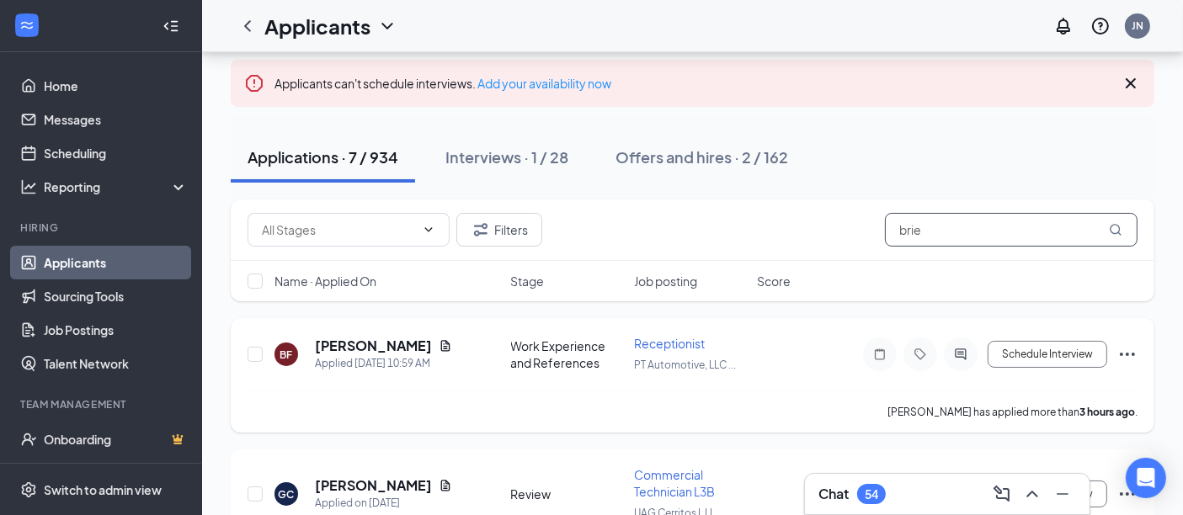
type input "brie"
click at [366, 343] on h5 "[PERSON_NAME]" at bounding box center [373, 346] width 117 height 19
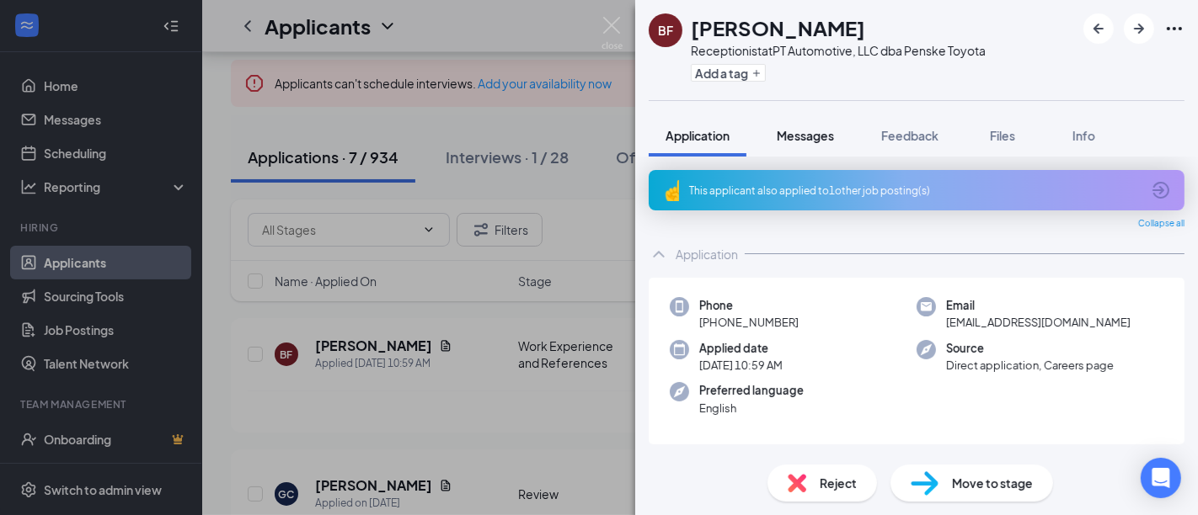
click at [824, 133] on span "Messages" at bounding box center [804, 135] width 57 height 15
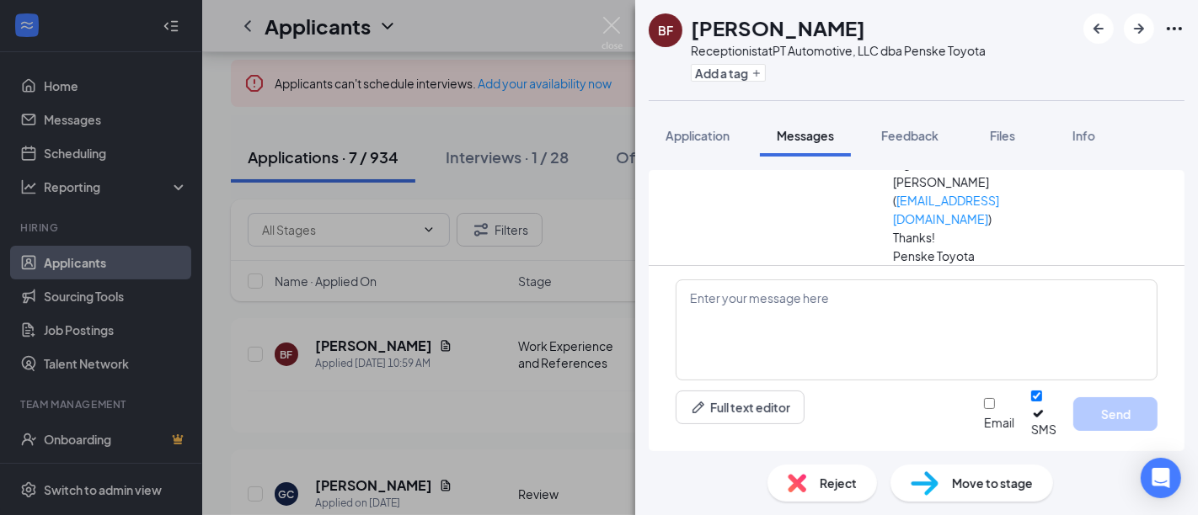
scroll to position [613, 0]
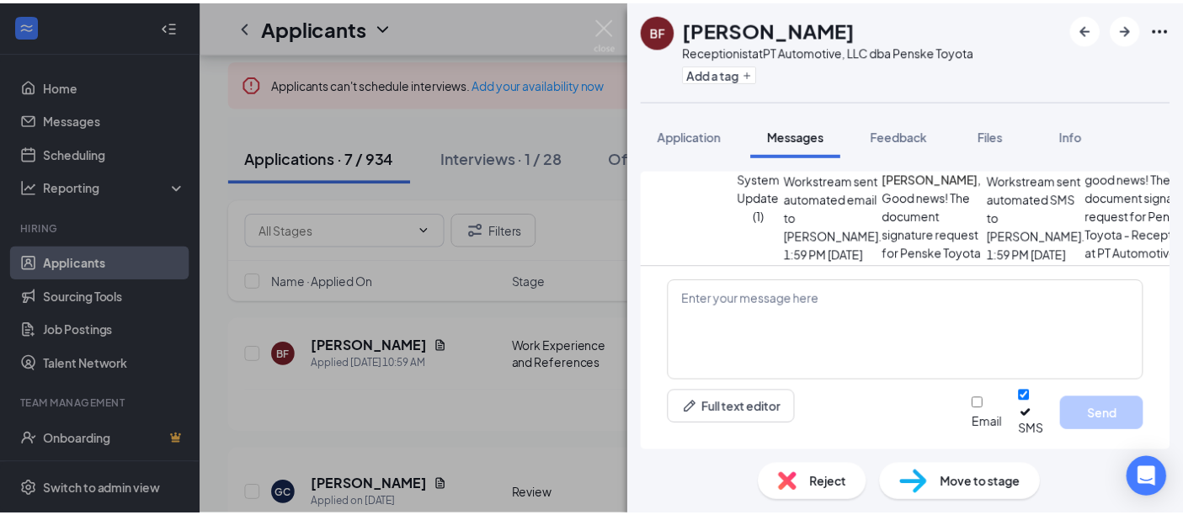
scroll to position [0, 0]
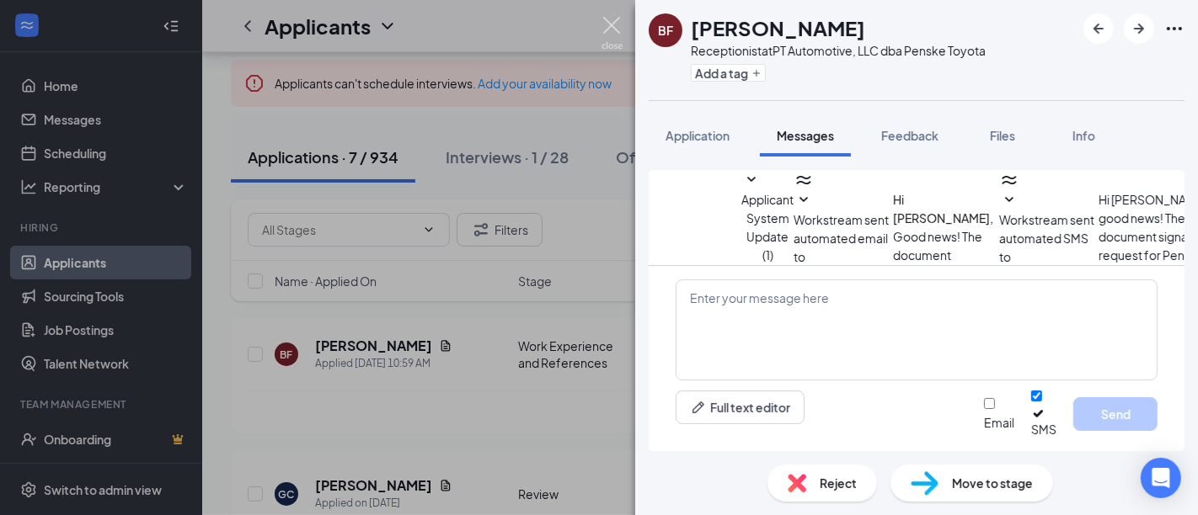
click at [613, 21] on img at bounding box center [611, 33] width 21 height 33
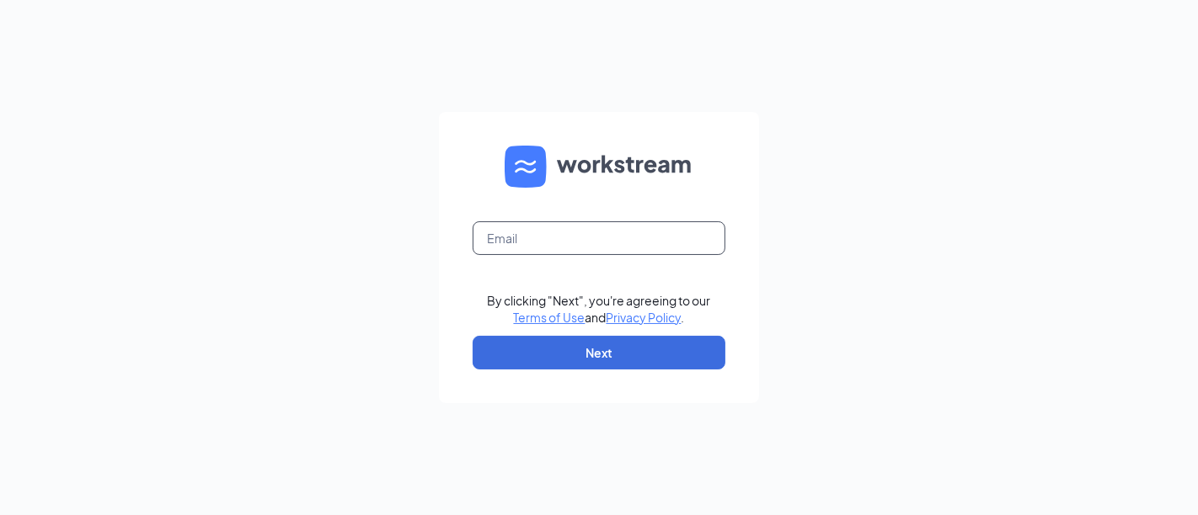
click at [536, 234] on input "text" at bounding box center [598, 238] width 253 height 34
type input "[EMAIL_ADDRESS][DOMAIN_NAME]"
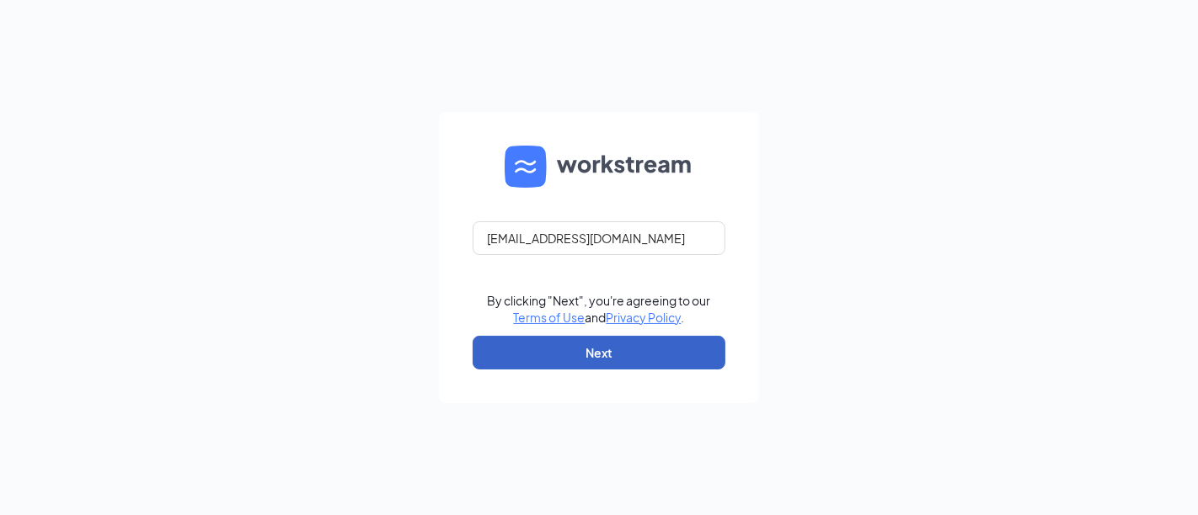
click at [593, 351] on button "Next" at bounding box center [598, 353] width 253 height 34
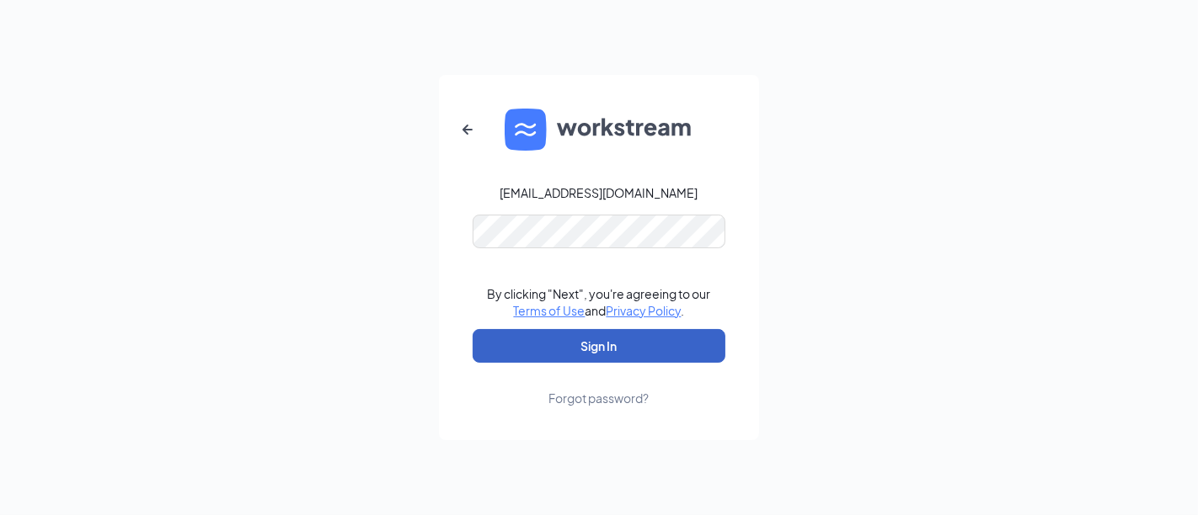
click at [594, 349] on button "Sign In" at bounding box center [598, 346] width 253 height 34
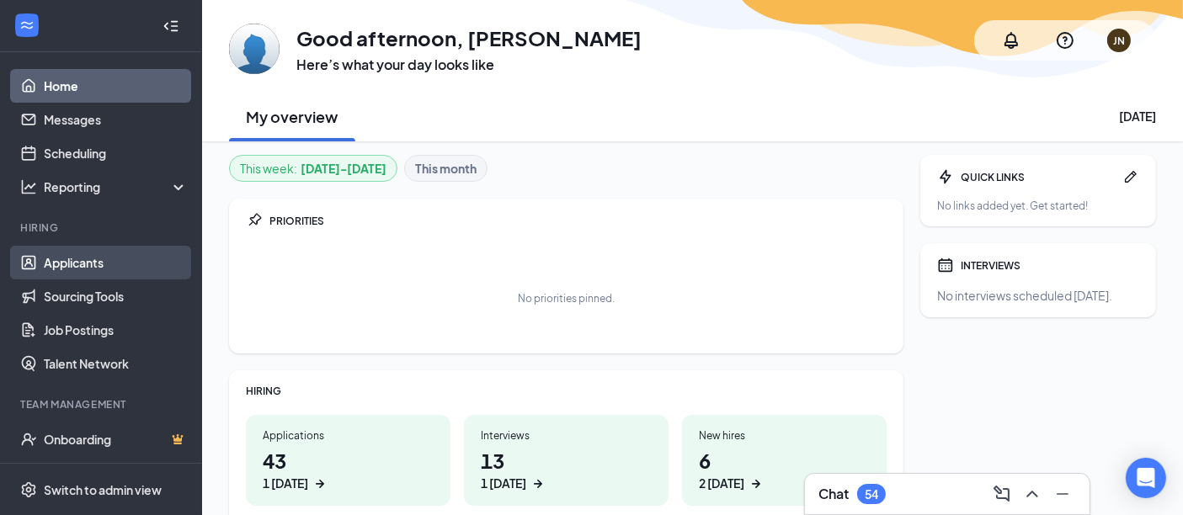
click at [84, 263] on link "Applicants" at bounding box center [116, 263] width 144 height 34
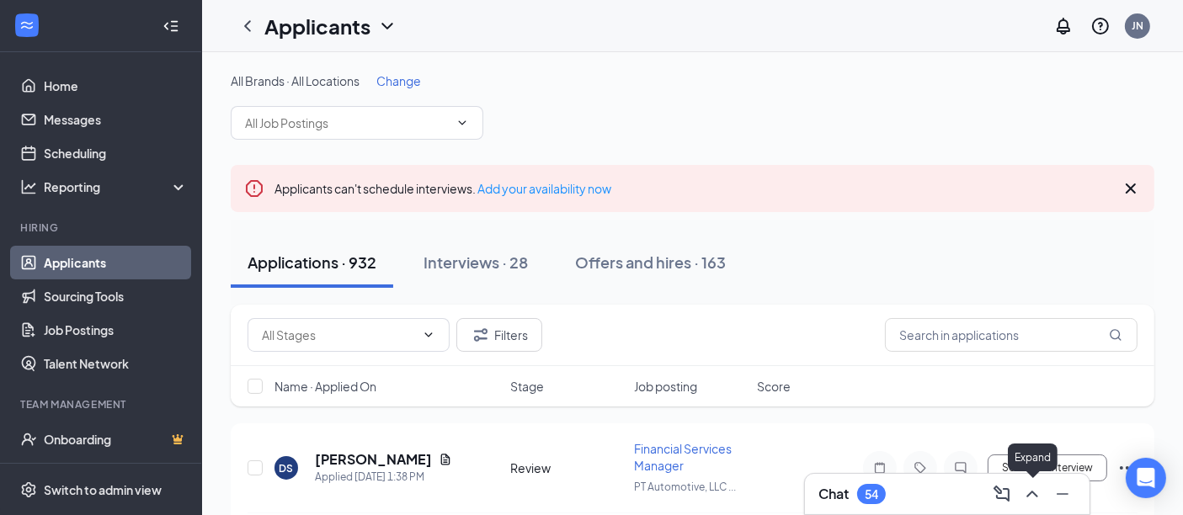
click at [1029, 497] on icon "ChevronUp" at bounding box center [1032, 494] width 11 height 7
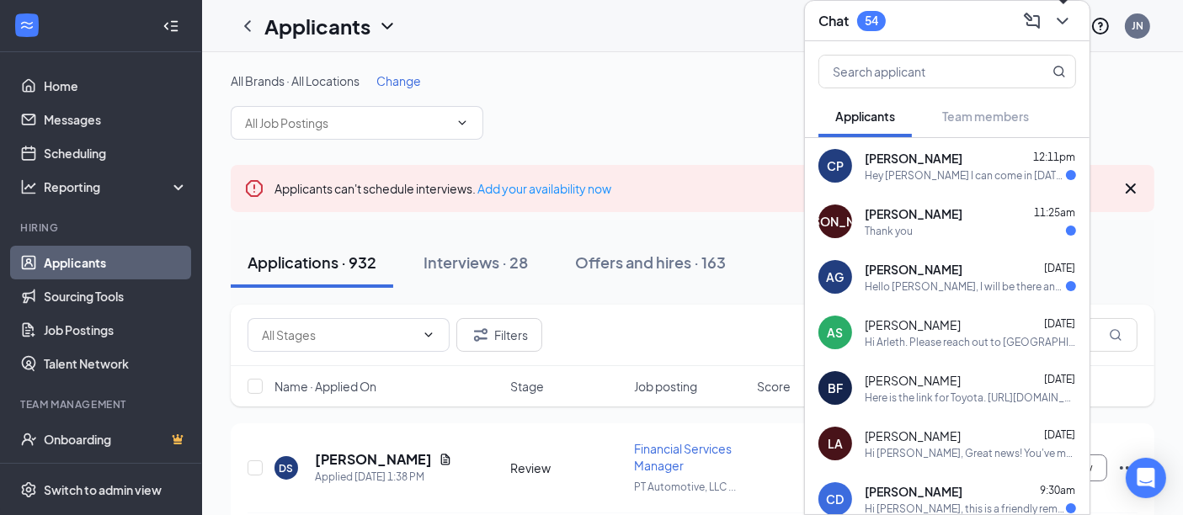
click at [1061, 27] on icon "ChevronDown" at bounding box center [1063, 21] width 20 height 20
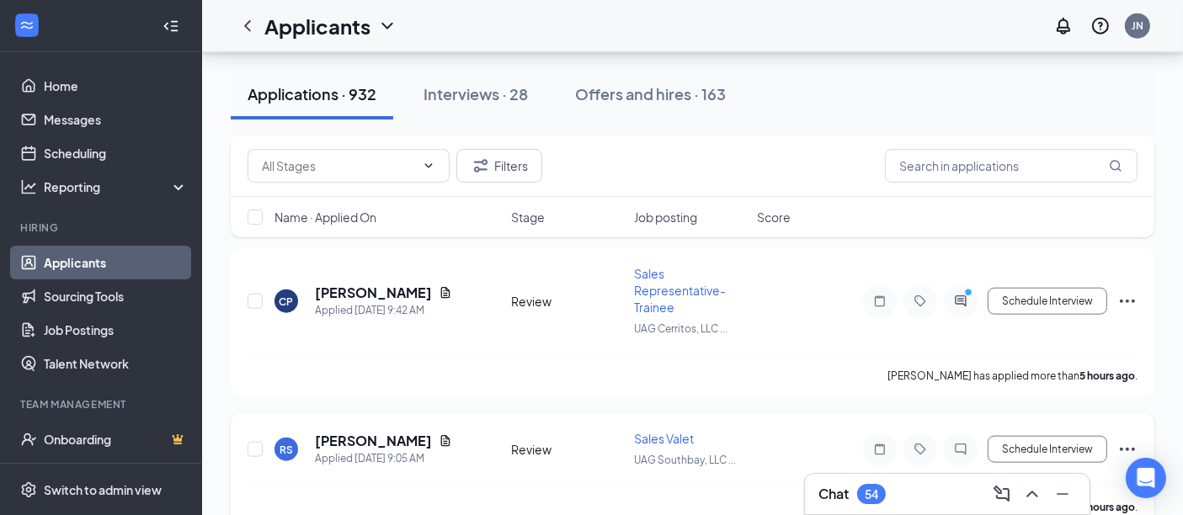
scroll to position [1965, 0]
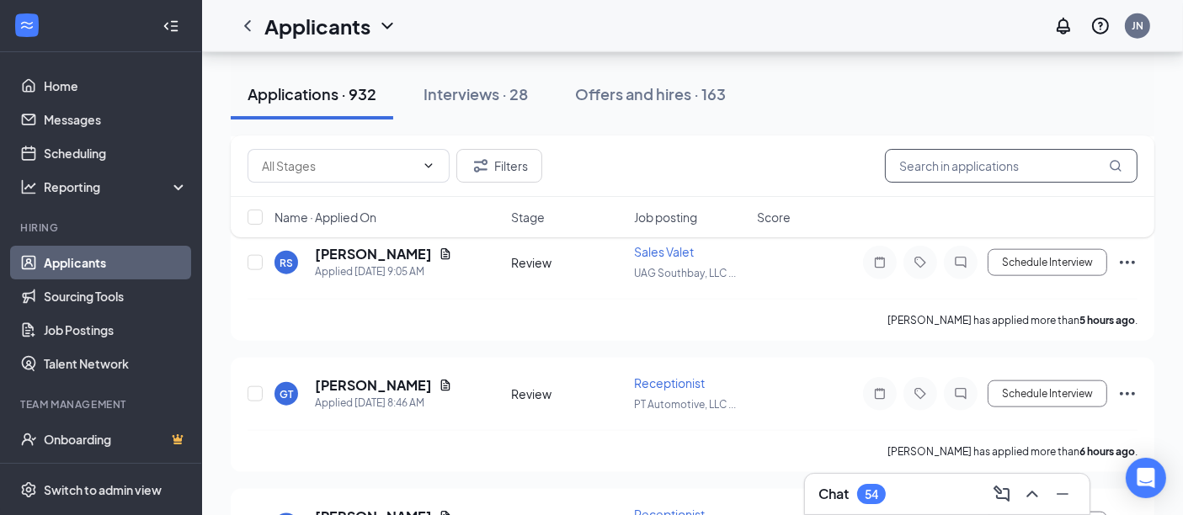
click at [923, 175] on input "text" at bounding box center [1011, 166] width 253 height 34
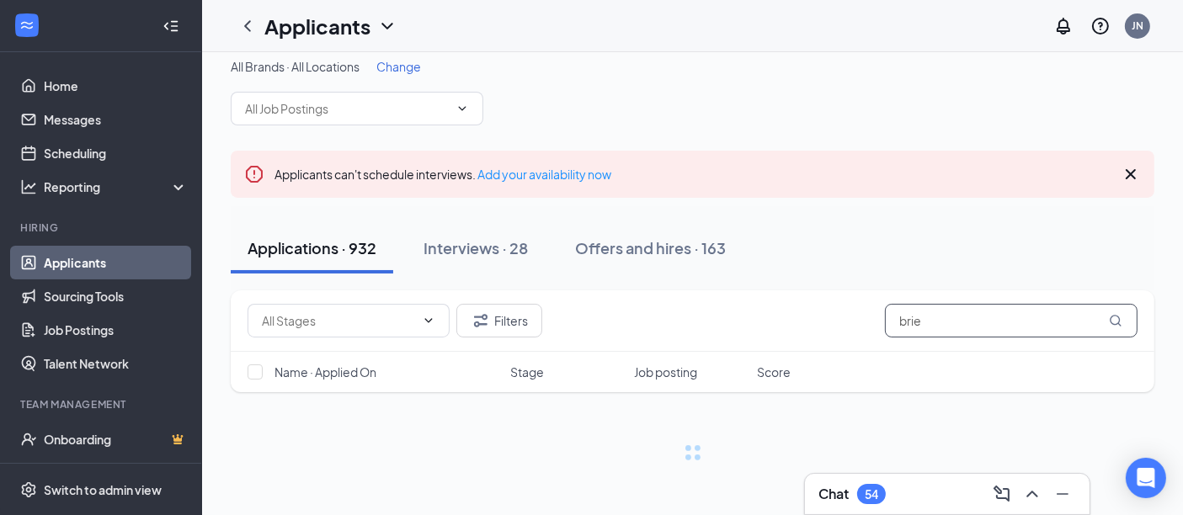
scroll to position [12, 0]
click at [960, 323] on input "brie" at bounding box center [1011, 324] width 253 height 34
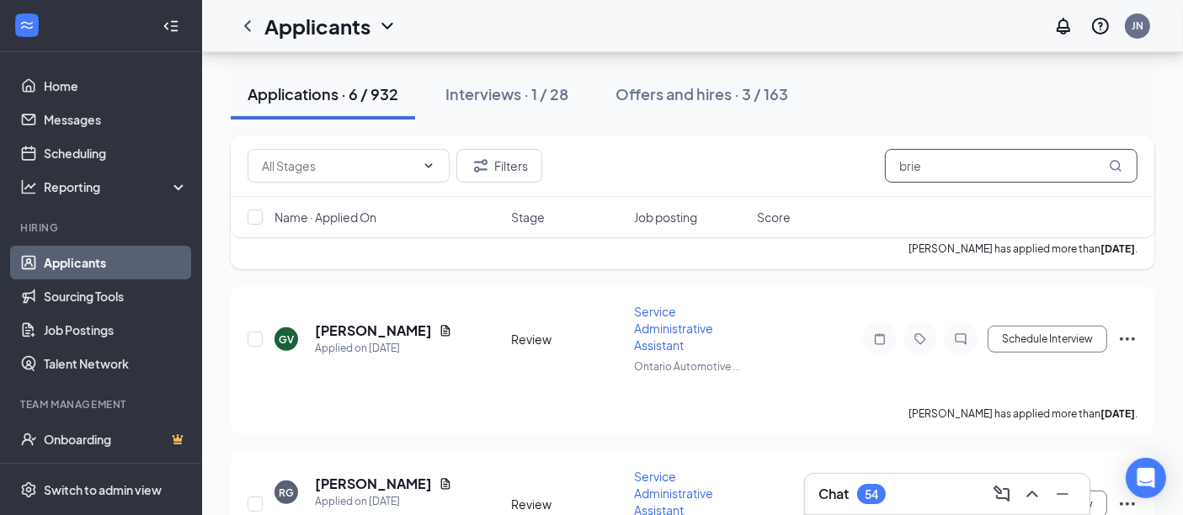
scroll to position [846, 0]
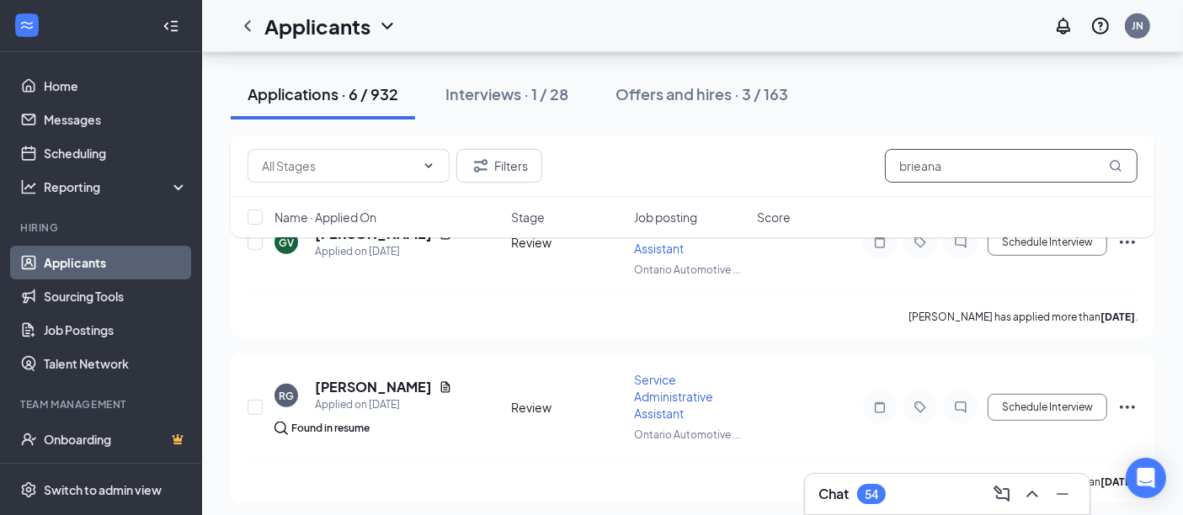
type input "brieana"
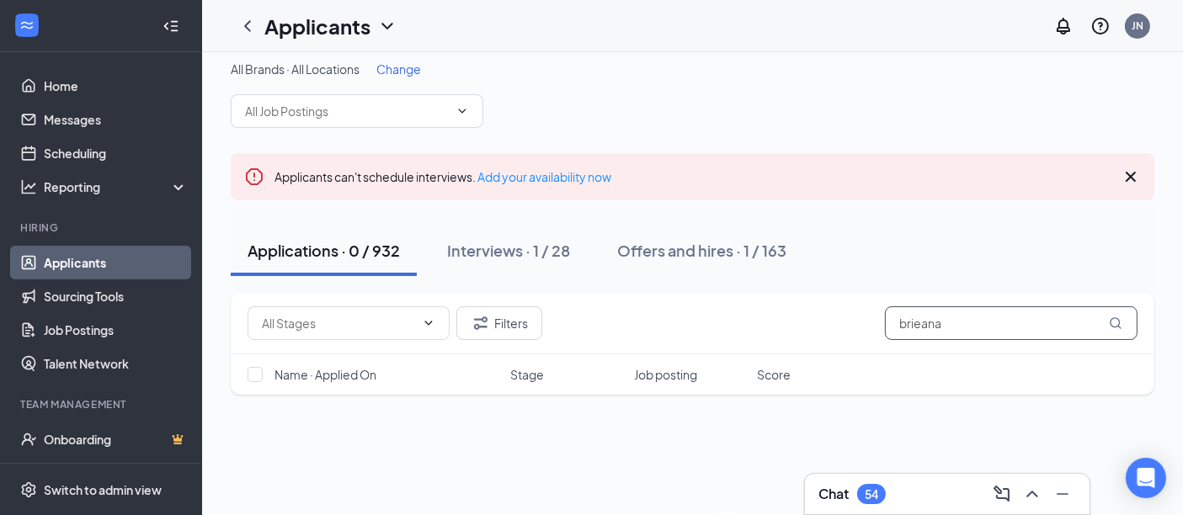
click at [921, 323] on input "brieana" at bounding box center [1011, 324] width 253 height 34
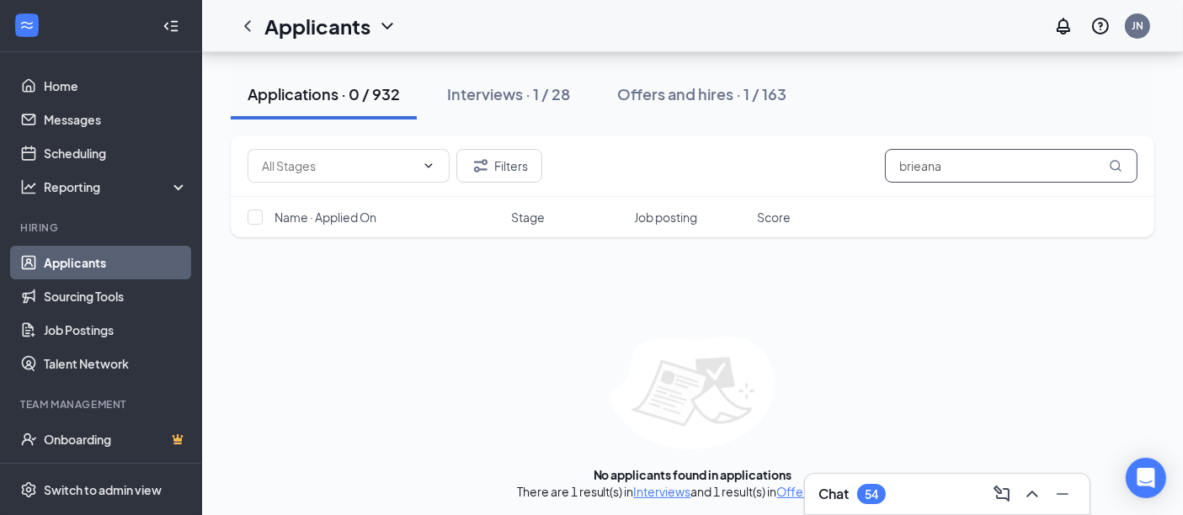
scroll to position [190, 0]
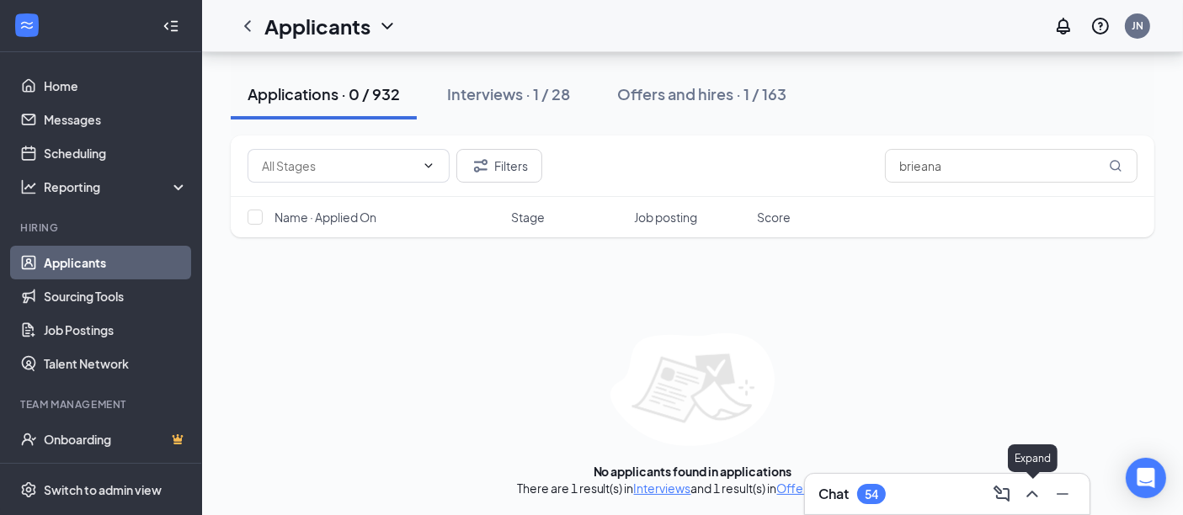
click at [1036, 497] on icon "ChevronUp" at bounding box center [1032, 494] width 11 height 7
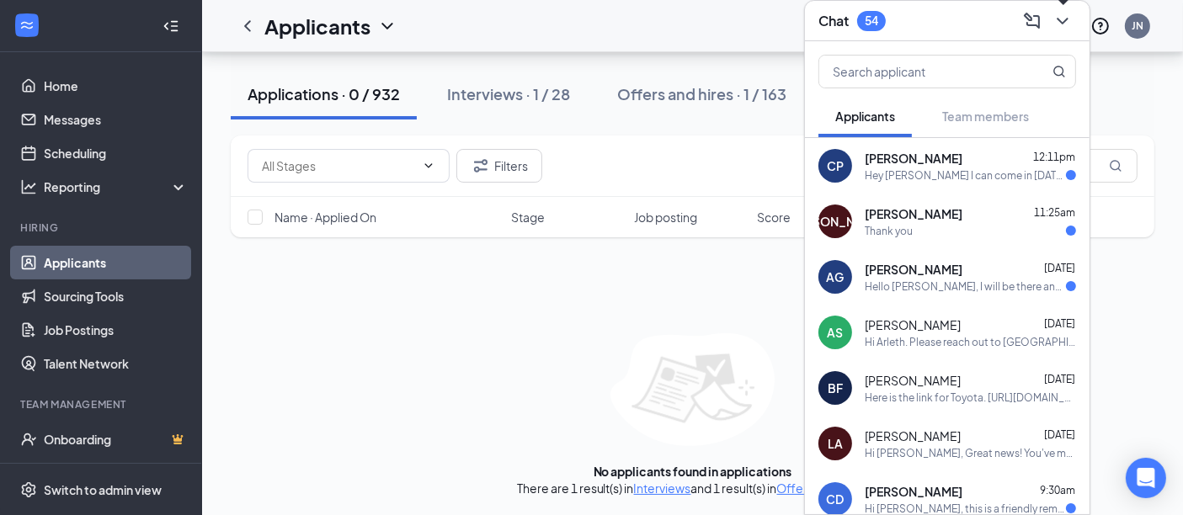
click at [1061, 19] on icon "ChevronDown" at bounding box center [1063, 21] width 20 height 20
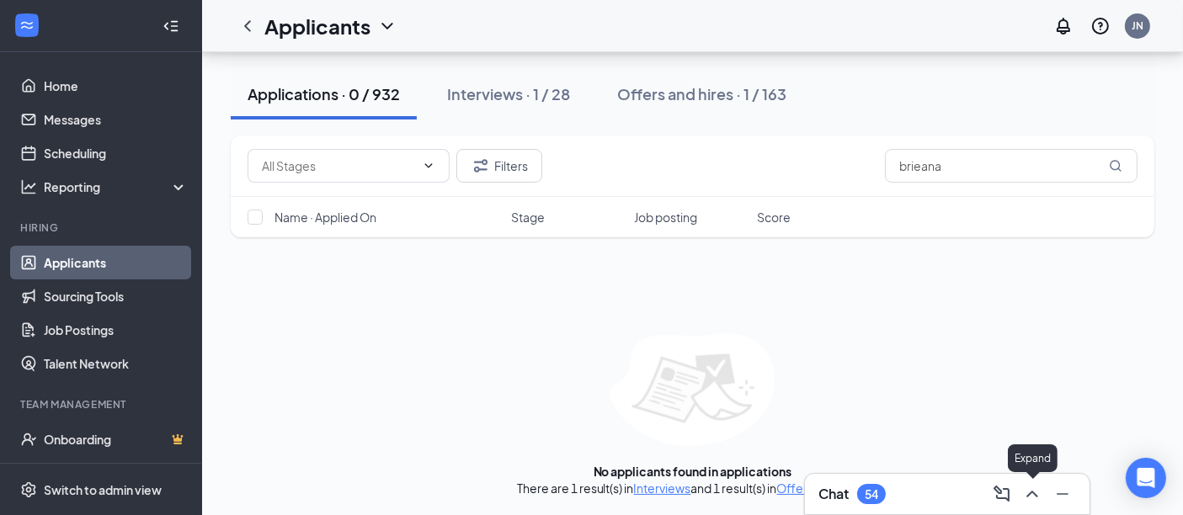
click at [1040, 492] on icon "ChevronUp" at bounding box center [1032, 494] width 20 height 20
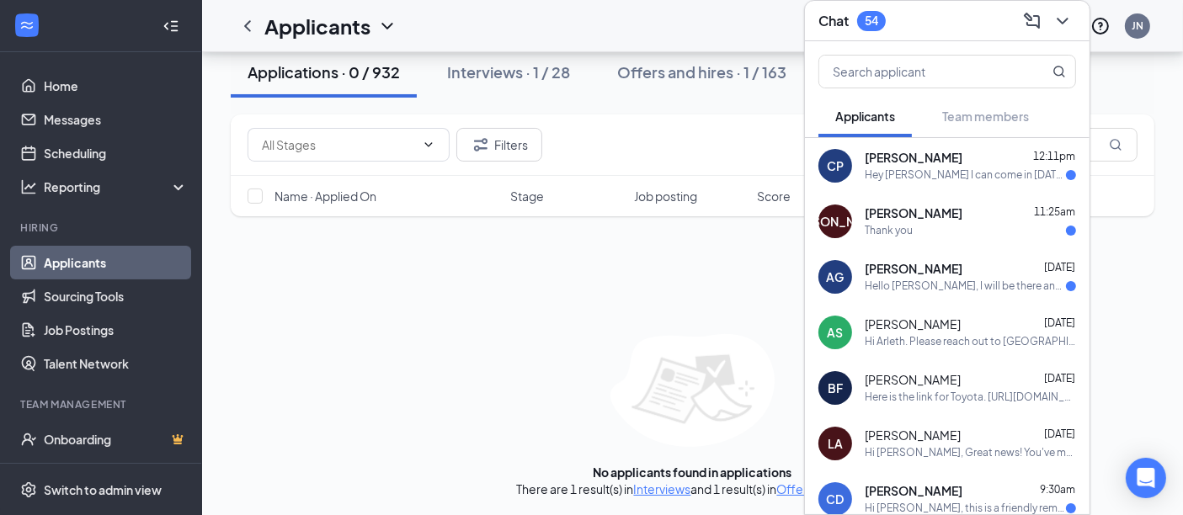
scroll to position [0, 0]
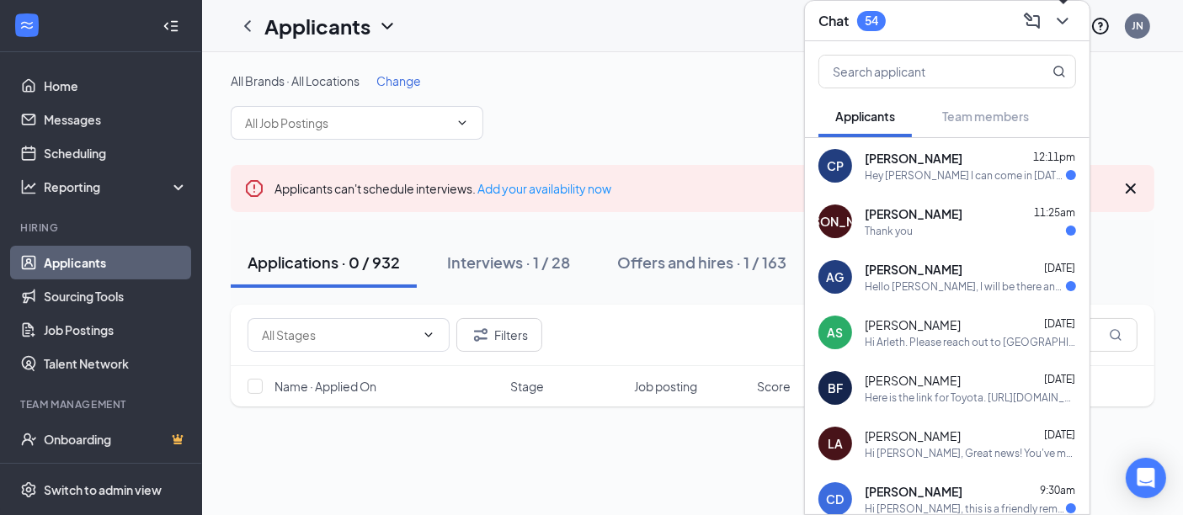
click at [1060, 22] on icon "ChevronDown" at bounding box center [1063, 21] width 20 height 20
